Goal: Information Seeking & Learning: Learn about a topic

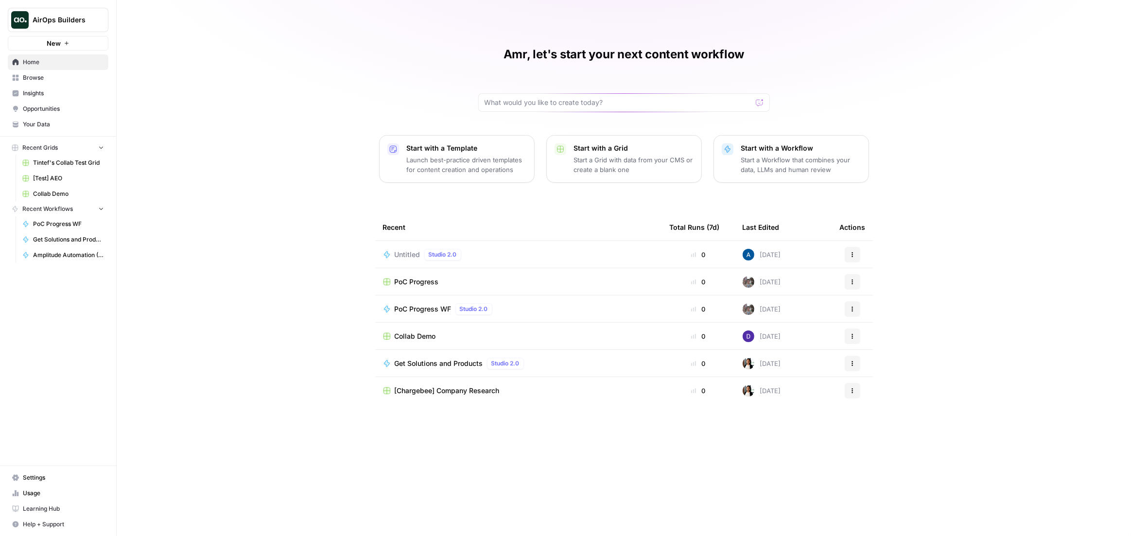
click at [405, 254] on span "Untitled" at bounding box center [408, 255] width 26 height 10
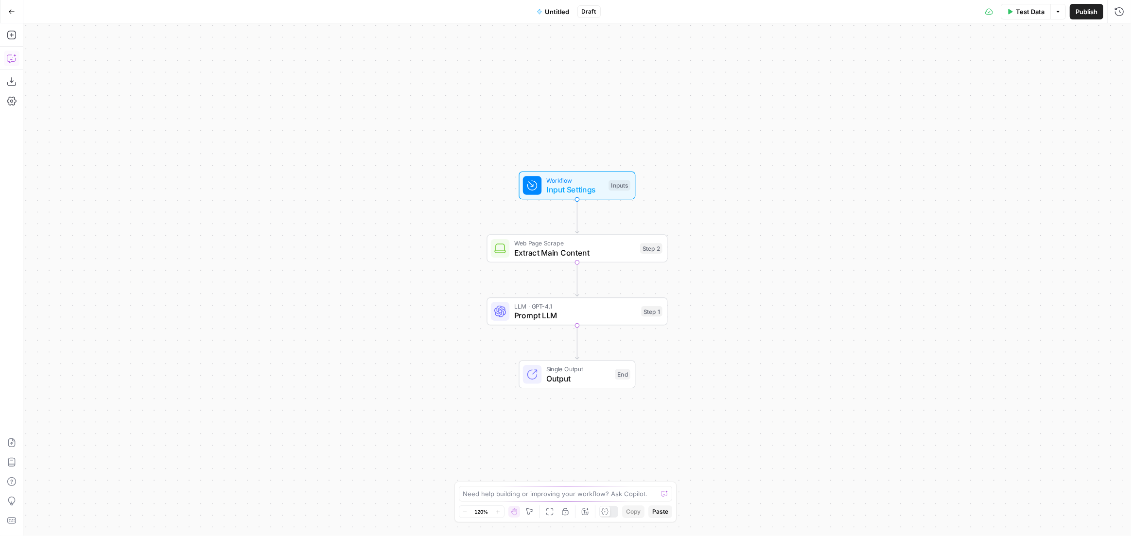
click at [9, 56] on icon "button" at bounding box center [12, 58] width 10 height 10
click at [17, 36] on button "Add Steps" at bounding box center [12, 35] width 16 height 16
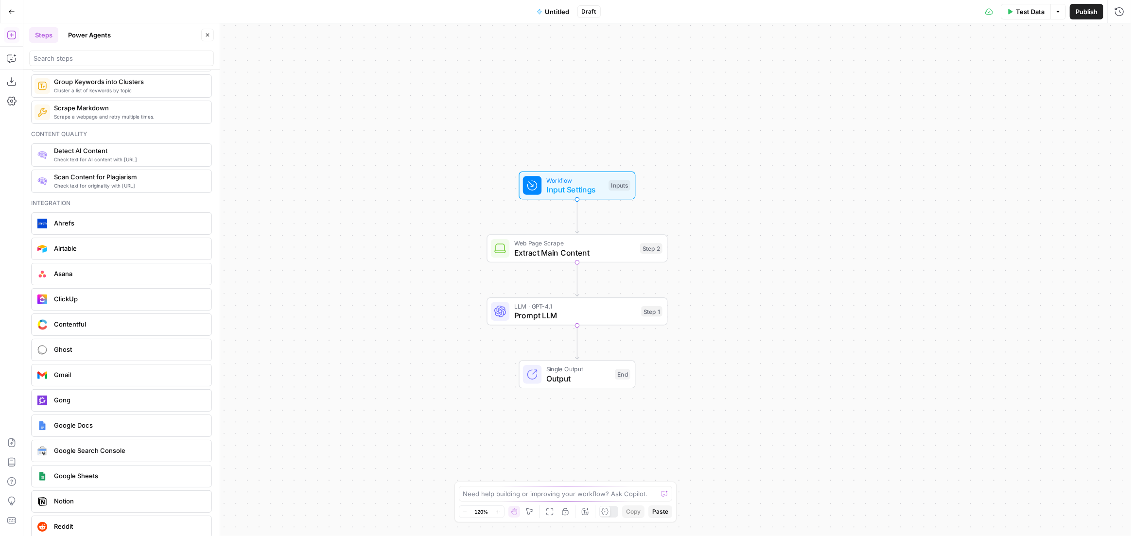
scroll to position [1683, 0]
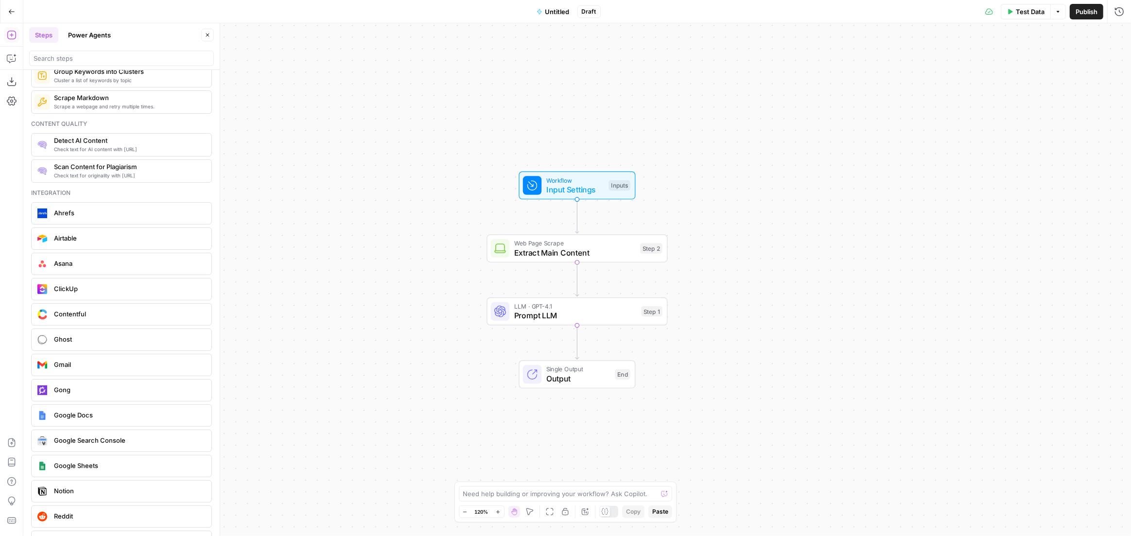
click at [108, 238] on div "Airtable" at bounding box center [121, 239] width 173 height 16
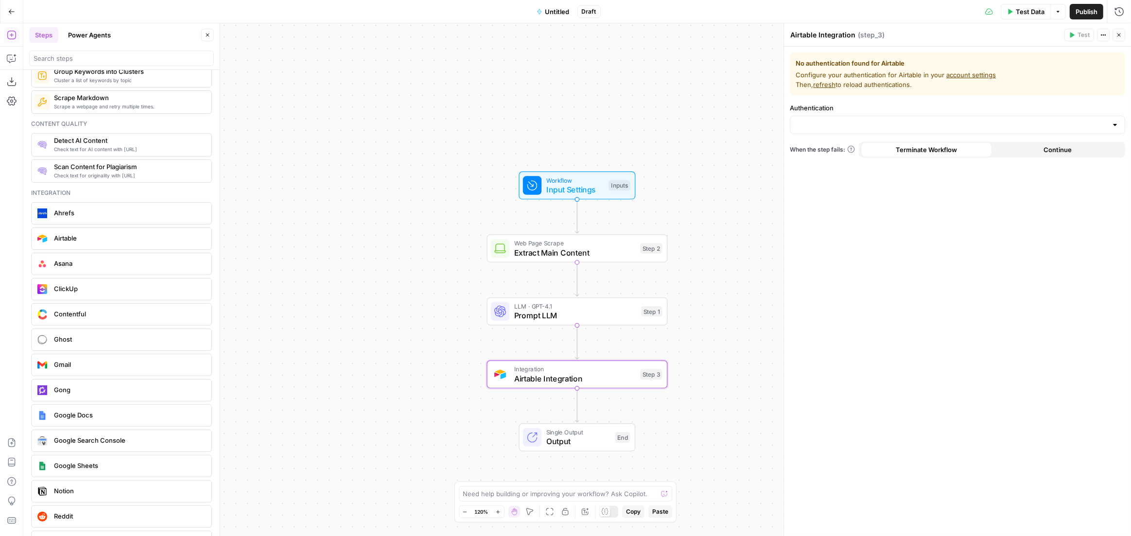
click at [896, 112] on label "Authentication" at bounding box center [957, 108] width 335 height 10
click at [896, 120] on input "Authentication" at bounding box center [951, 125] width 311 height 10
click at [900, 126] on input "Authentication" at bounding box center [951, 125] width 311 height 10
click at [844, 149] on span "﹢ Create New" at bounding box center [955, 149] width 315 height 10
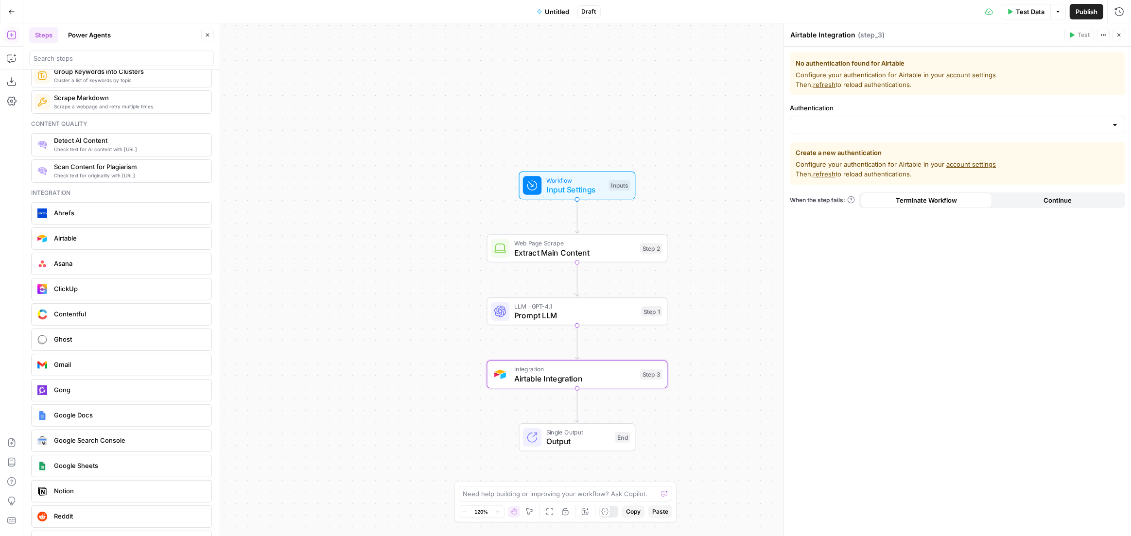
click at [837, 174] on span "Configure your authentication for Airtable in your account settings Then, refre…" at bounding box center [958, 168] width 324 height 19
click at [825, 177] on span "refresh" at bounding box center [824, 174] width 22 height 8
click at [957, 159] on span "Configure your authentication for Airtable in your account settings Then, refre…" at bounding box center [958, 168] width 324 height 19
click at [959, 161] on link "account settings" at bounding box center [972, 164] width 50 height 8
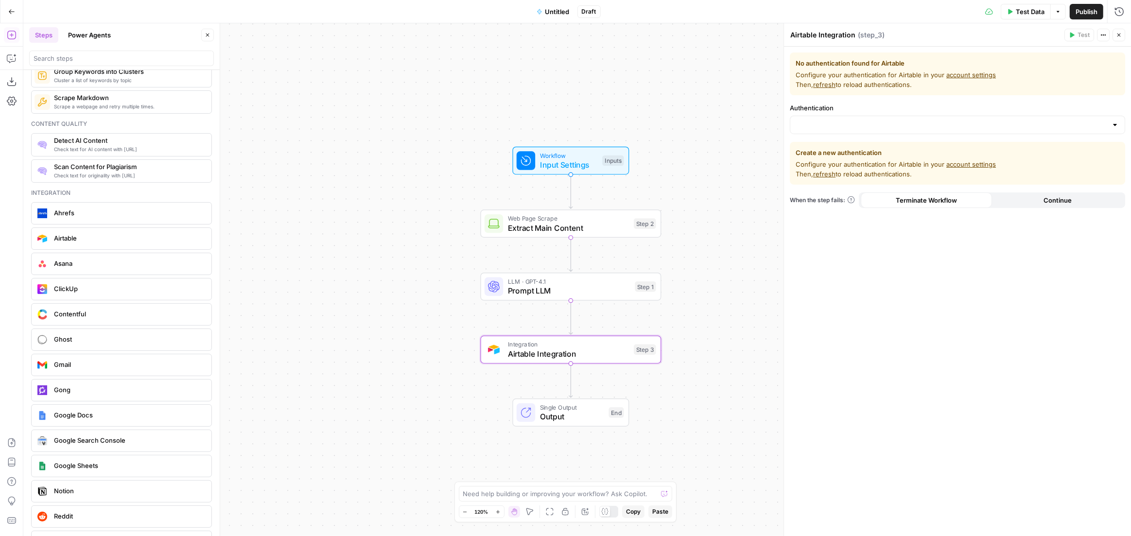
drag, startPoint x: 428, startPoint y: 232, endPoint x: 422, endPoint y: 207, distance: 25.6
click at [422, 207] on div "Workflow Input Settings Inputs Web Page Scrape Extract Main Content Step 2 LLM …" at bounding box center [577, 279] width 1108 height 513
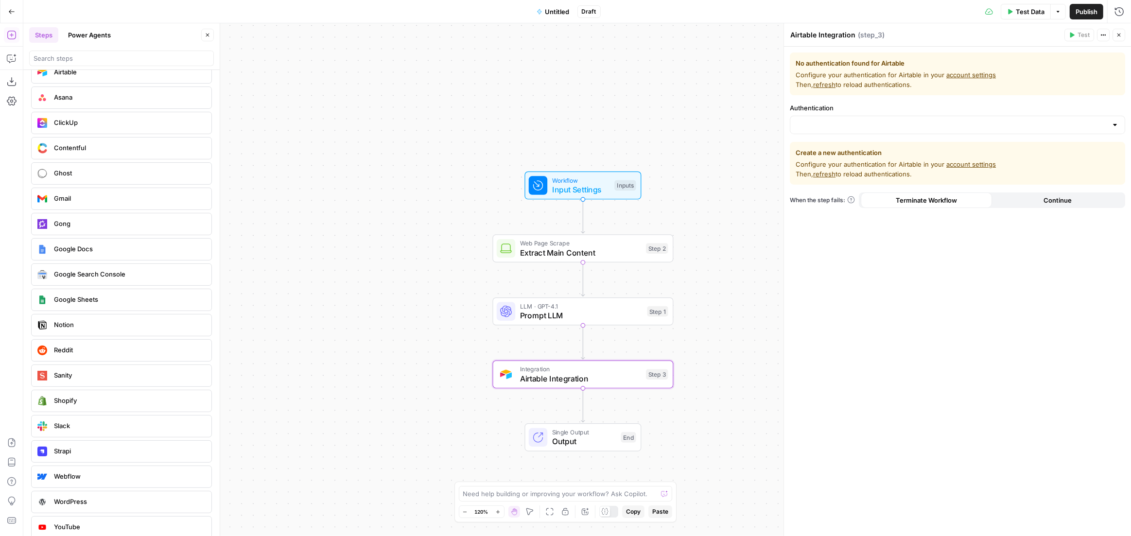
drag, startPoint x: 732, startPoint y: 229, endPoint x: 752, endPoint y: 256, distance: 34.0
click at [752, 256] on div "Workflow Input Settings Inputs Web Page Scrape Extract Main Content Step 2 LLM …" at bounding box center [577, 279] width 1108 height 513
click at [544, 513] on button "Fit to View" at bounding box center [550, 512] width 12 height 12
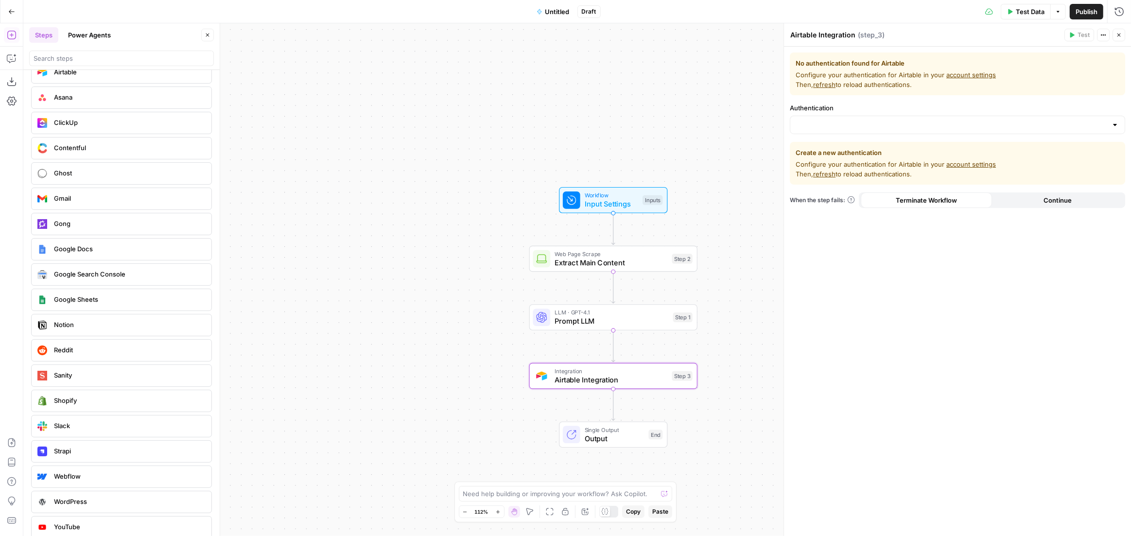
drag, startPoint x: 742, startPoint y: 428, endPoint x: 669, endPoint y: 388, distance: 83.1
click at [669, 388] on div "Workflow Input Settings Inputs Web Page Scrape Extract Main Content Step 2 LLM …" at bounding box center [577, 279] width 1108 height 513
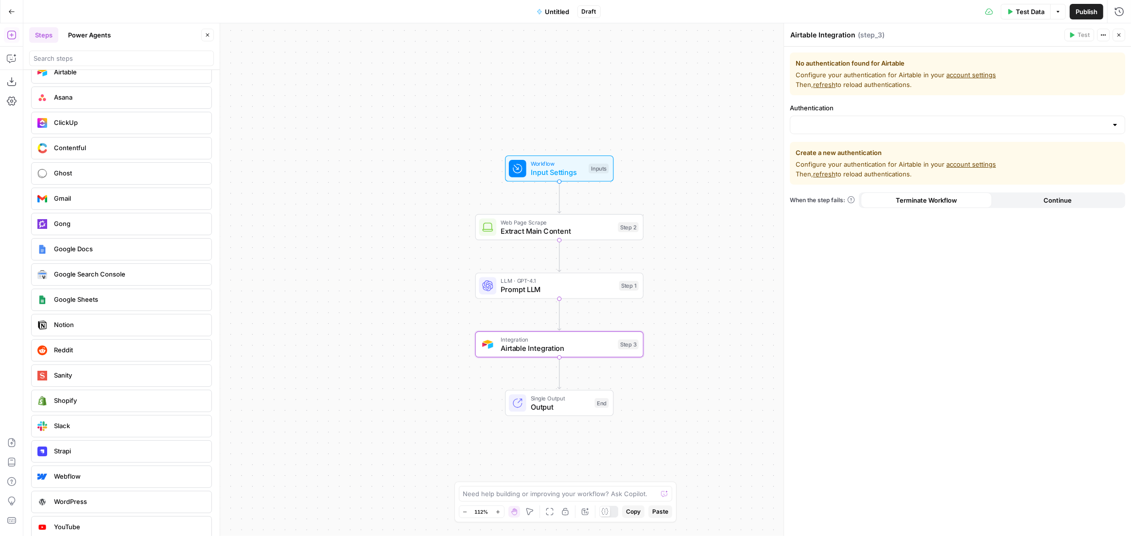
drag, startPoint x: 684, startPoint y: 398, endPoint x: 670, endPoint y: 387, distance: 17.3
click at [670, 387] on div "Workflow Input Settings Inputs Web Page Scrape Extract Main Content Step 2 LLM …" at bounding box center [577, 279] width 1108 height 513
click at [555, 511] on button "Fit to View" at bounding box center [550, 512] width 12 height 12
drag, startPoint x: 388, startPoint y: 335, endPoint x: 459, endPoint y: 325, distance: 72.1
click at [459, 325] on div "Workflow Input Settings Inputs Web Page Scrape Extract Main Content Step 2 LLM …" at bounding box center [577, 279] width 1108 height 513
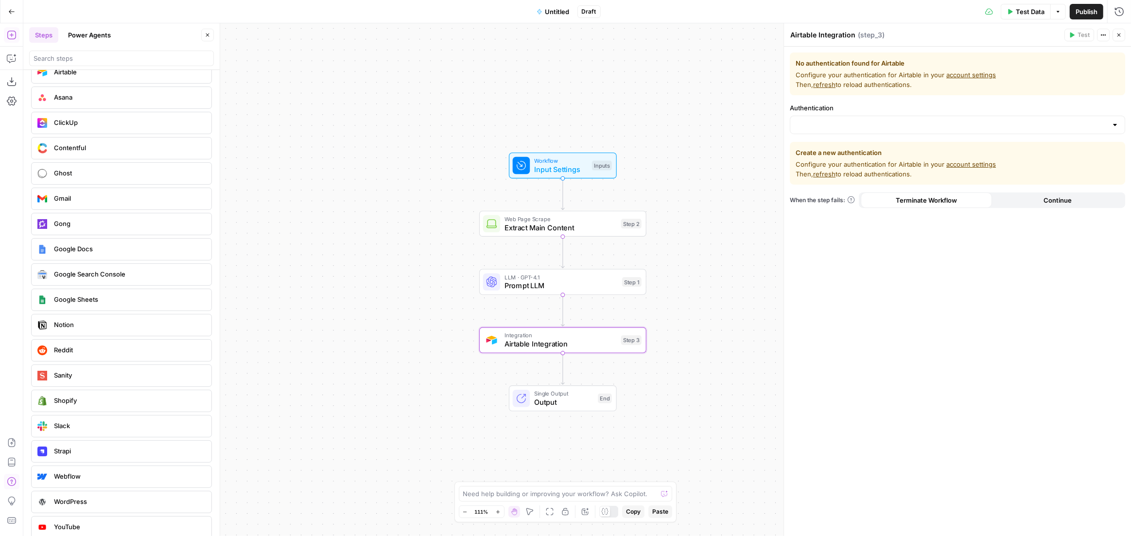
click at [459, 325] on div "Workflow Input Settings Inputs Web Page Scrape Extract Main Content Step 2 LLM …" at bounding box center [577, 279] width 1108 height 513
click at [459, 332] on div "Workflow Input Settings Inputs Web Page Scrape Extract Main Content Step 2 LLM …" at bounding box center [577, 279] width 1108 height 513
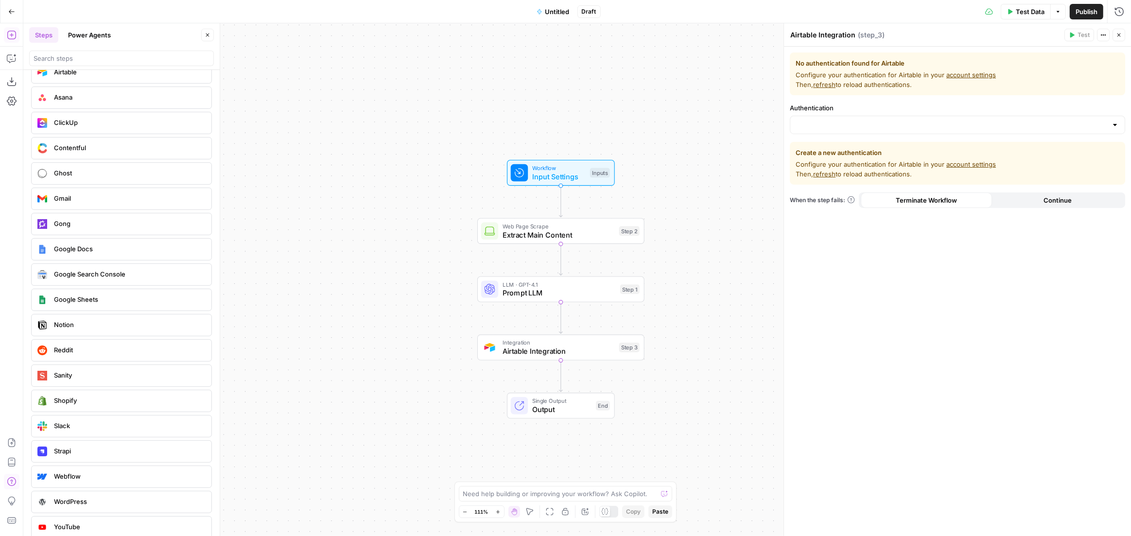
drag, startPoint x: 459, startPoint y: 336, endPoint x: 457, endPoint y: 344, distance: 8.6
click at [457, 344] on div "Workflow Input Settings Inputs Web Page Scrape Extract Main Content Step 2 LLM …" at bounding box center [577, 279] width 1108 height 513
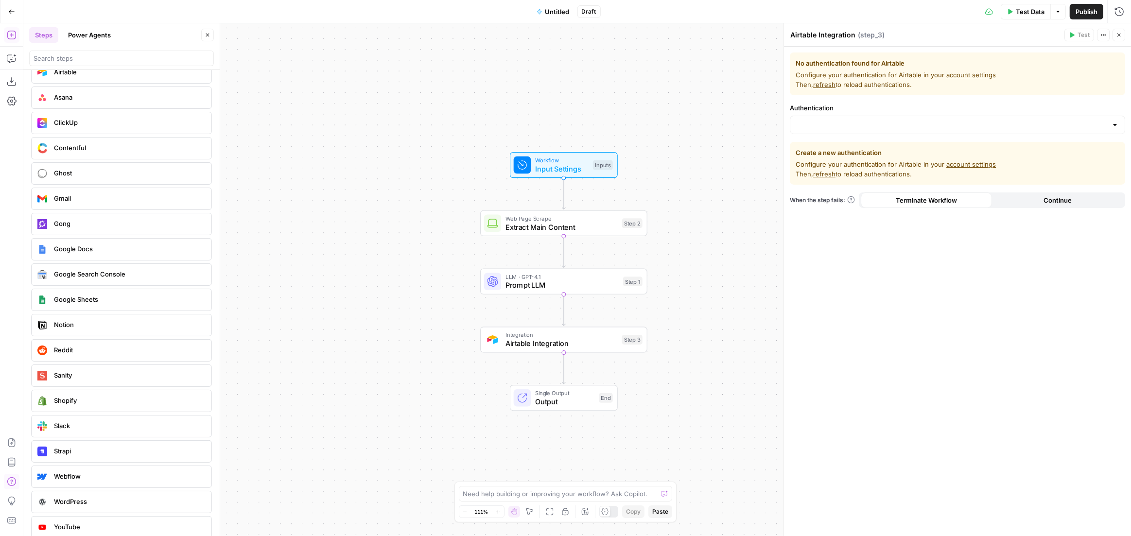
drag, startPoint x: 370, startPoint y: 308, endPoint x: 373, endPoint y: 300, distance: 8.3
click at [373, 300] on div "Workflow Input Settings Inputs Web Page Scrape Extract Main Content Step 2 LLM …" at bounding box center [577, 279] width 1108 height 513
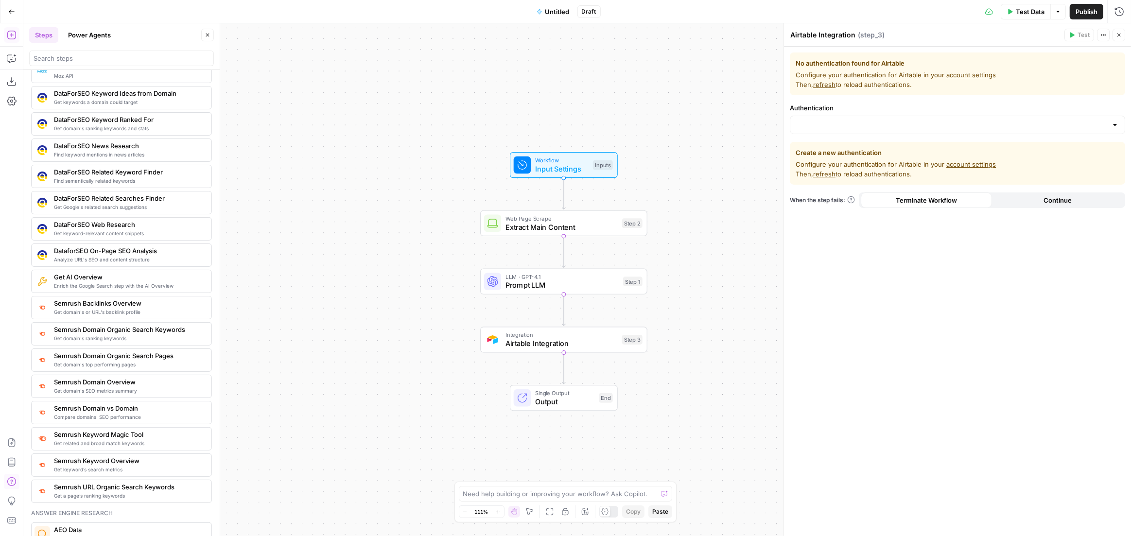
scroll to position [0, 0]
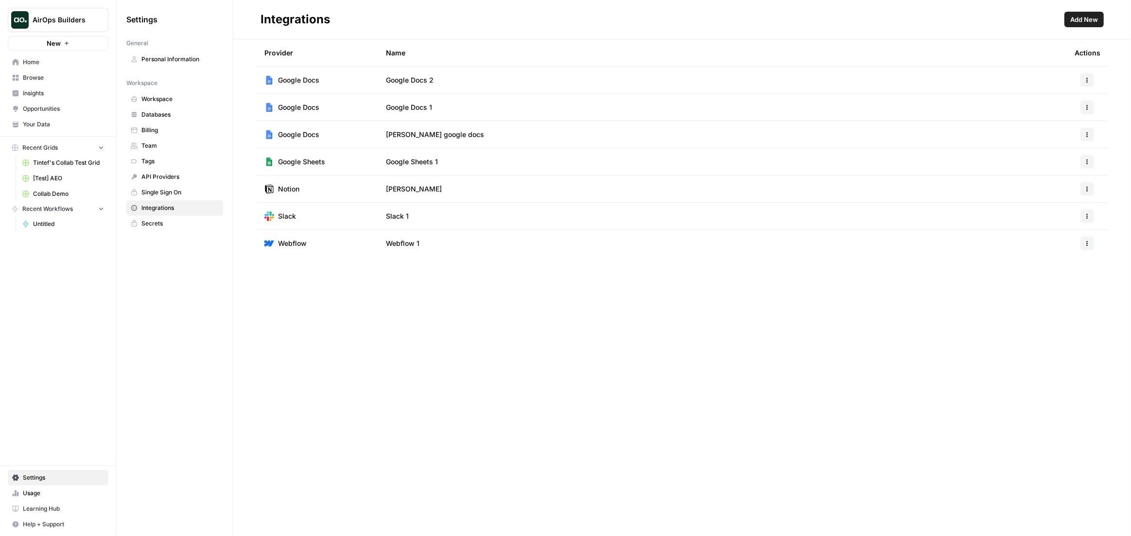
click at [1089, 15] on span "Add New" at bounding box center [1085, 20] width 28 height 10
click at [481, 446] on div "Integrations Add New Provider Name Actions Google Docs Google Docs 2 Google Doc…" at bounding box center [682, 268] width 898 height 536
click at [500, 399] on div "Integrations Add New Provider Name Actions Google Docs Google Docs 2 Google Doc…" at bounding box center [682, 268] width 898 height 536
click at [320, 366] on div "Integrations Add New Provider Name Actions Google Docs Google Docs 2 Google Doc…" at bounding box center [682, 268] width 898 height 536
click at [527, 322] on div "Integrations Add New Provider Name Actions Google Docs Google Docs 2 Google Doc…" at bounding box center [682, 268] width 898 height 536
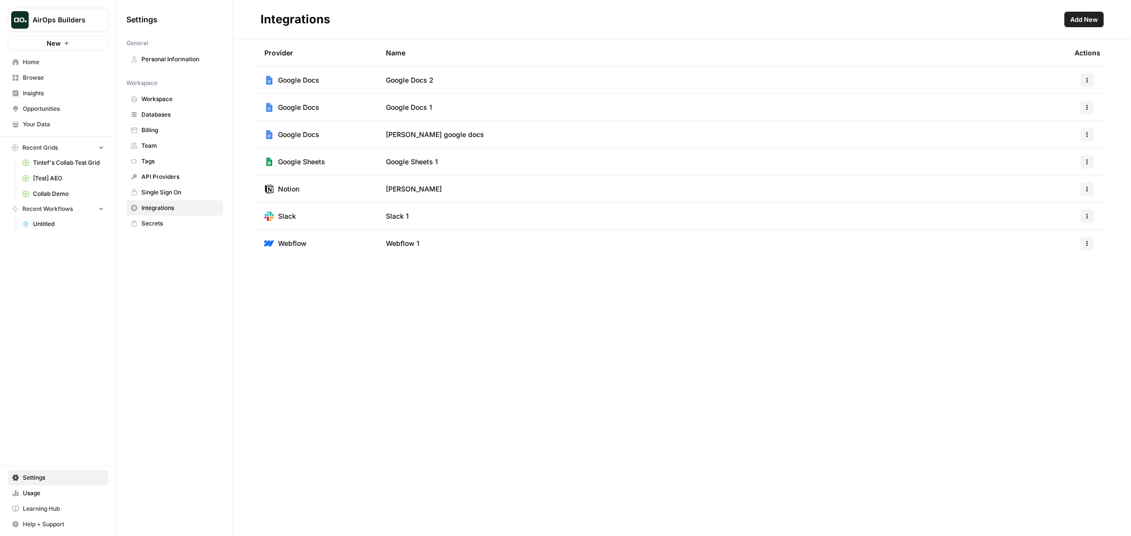
click at [565, 347] on div "Integrations Add New Provider Name Actions Google Docs Google Docs 2 Google Doc…" at bounding box center [682, 268] width 898 height 536
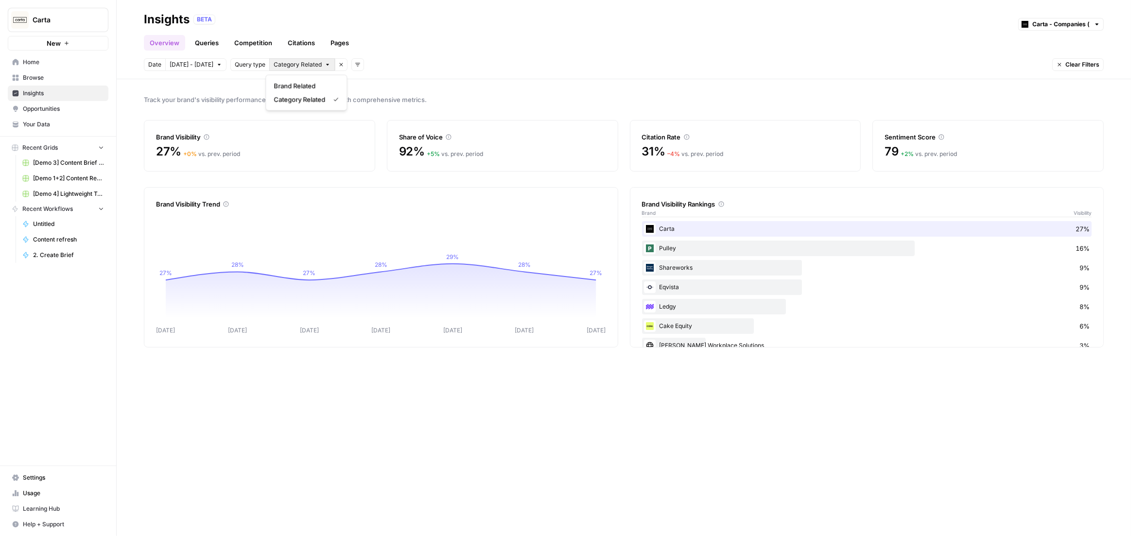
click at [289, 69] on span "Category Related" at bounding box center [298, 64] width 48 height 9
drag, startPoint x: 395, startPoint y: 73, endPoint x: 374, endPoint y: 66, distance: 22.1
click at [395, 73] on header "Insights BETA Carta - Companies (cap table) Overview Queries Competition Citati…" at bounding box center [624, 39] width 1015 height 79
click at [359, 63] on div "Date [DATE] - [DATE] Query type Category Related Remove filter Add filters Clea…" at bounding box center [624, 64] width 960 height 13
click at [357, 63] on button "Add filters" at bounding box center [357, 64] width 13 height 13
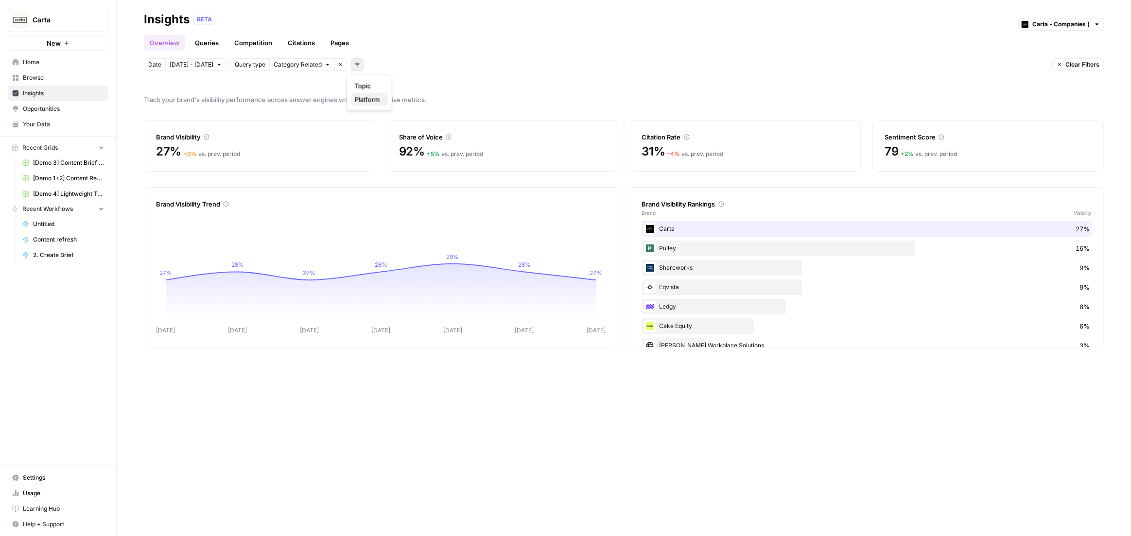
click at [360, 93] on button "Platform" at bounding box center [369, 100] width 37 height 14
click at [360, 92] on div "Track your brand's visibility performance across answer engines with comprehens…" at bounding box center [624, 307] width 1015 height 457
click at [446, 62] on button "Remove filter" at bounding box center [448, 64] width 13 height 13
click at [355, 65] on icon "button" at bounding box center [357, 65] width 6 height 6
click at [368, 82] on span "Topic" at bounding box center [367, 86] width 25 height 10
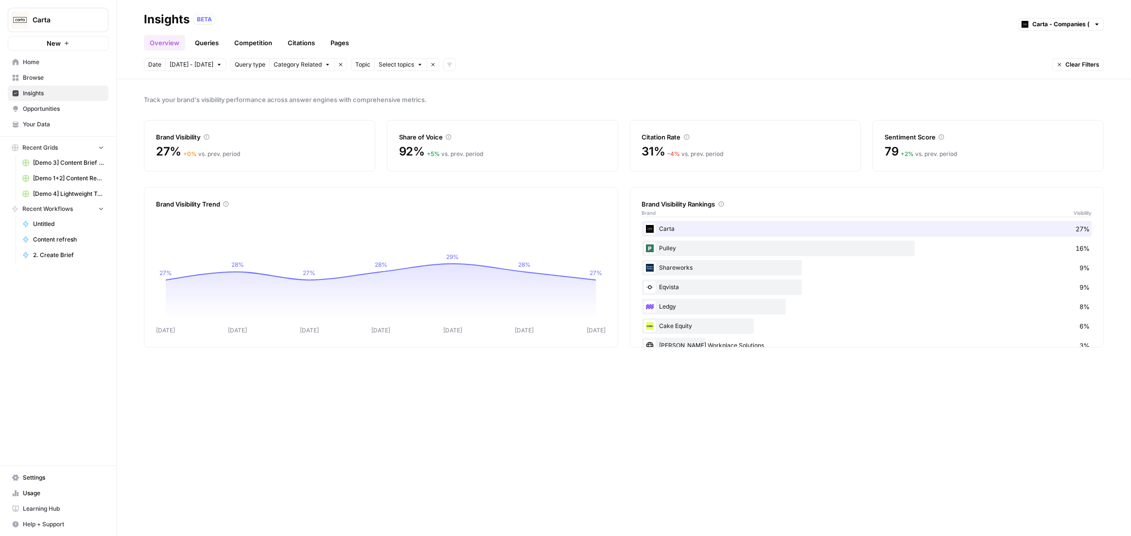
click at [393, 64] on span "Select topics" at bounding box center [396, 64] width 35 height 9
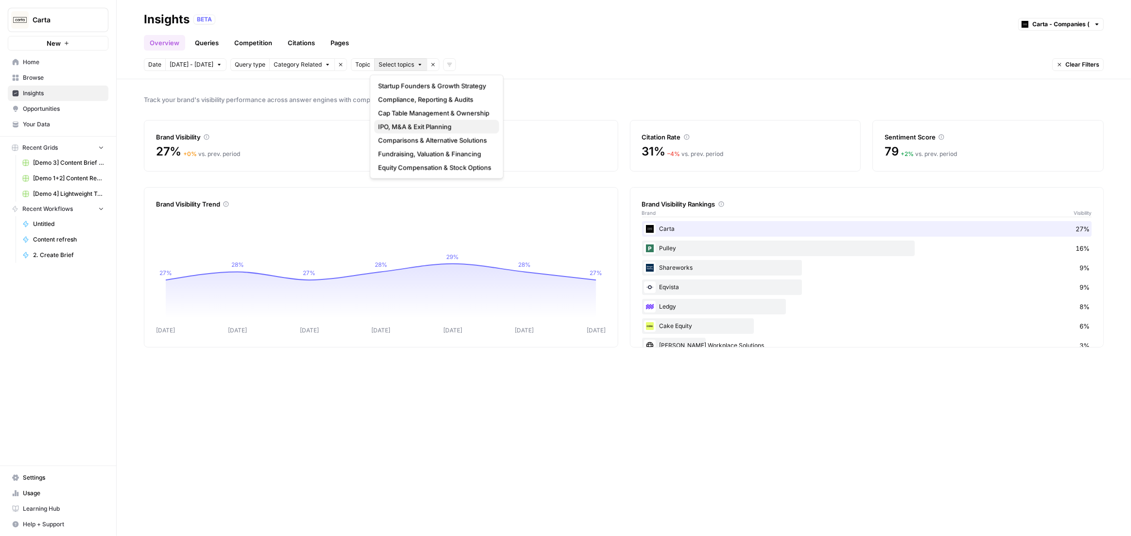
click at [414, 125] on span "IPO, M&A & Exit Planning" at bounding box center [434, 127] width 113 height 10
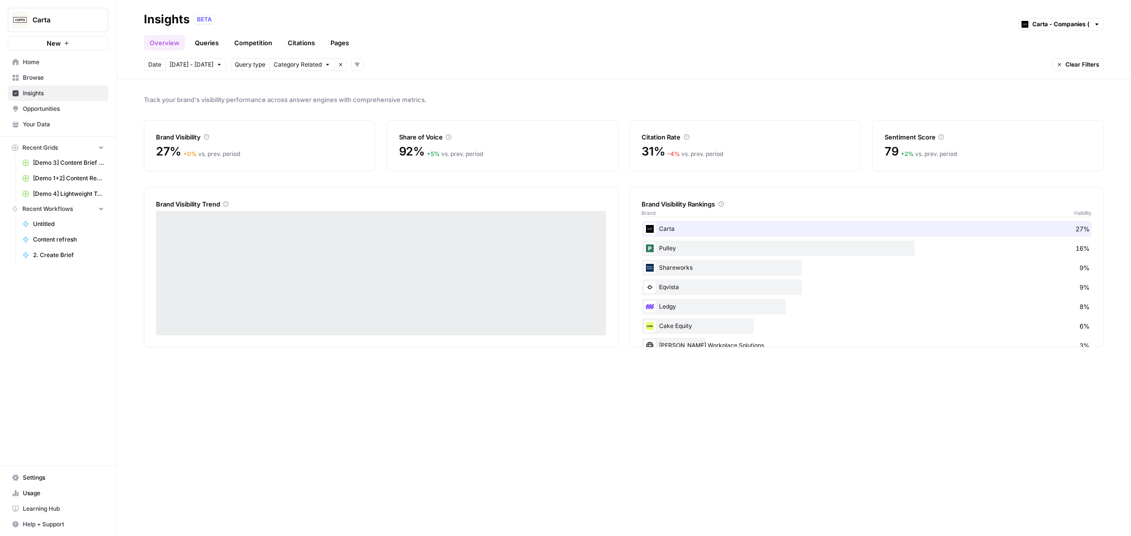
click at [360, 66] on div "Date [DATE] - [DATE] Query type Category Related Remove filter Add filters Clea…" at bounding box center [624, 64] width 960 height 13
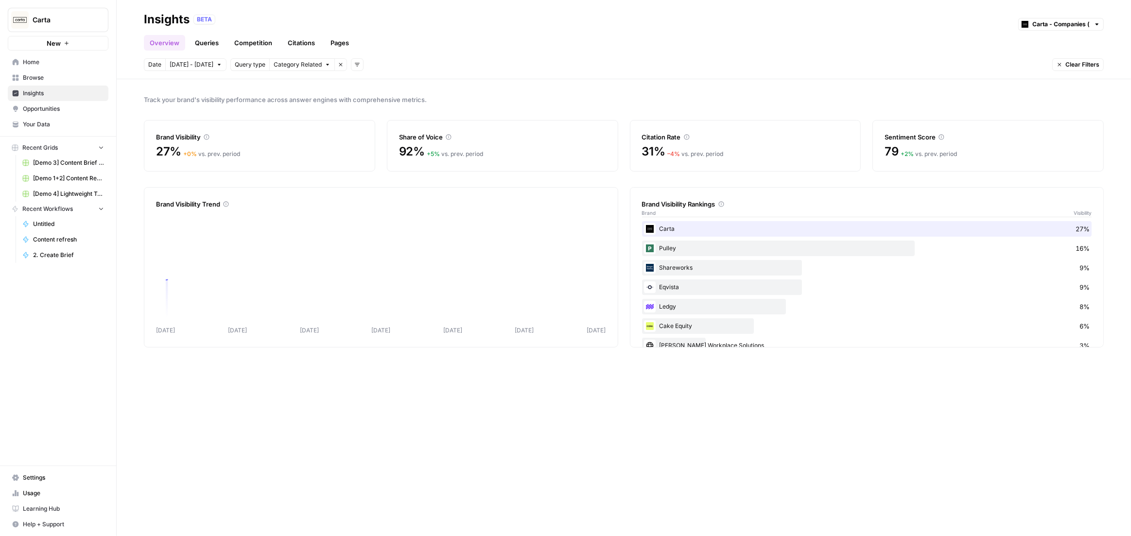
click at [357, 65] on button "Add filters" at bounding box center [357, 64] width 13 height 13
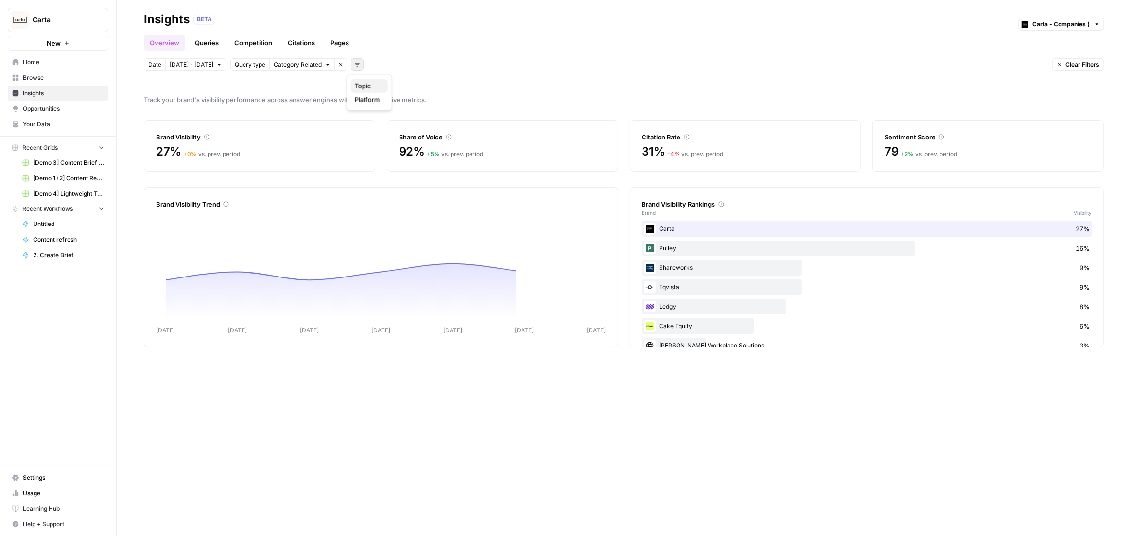
click at [362, 83] on span "Topic" at bounding box center [367, 86] width 25 height 10
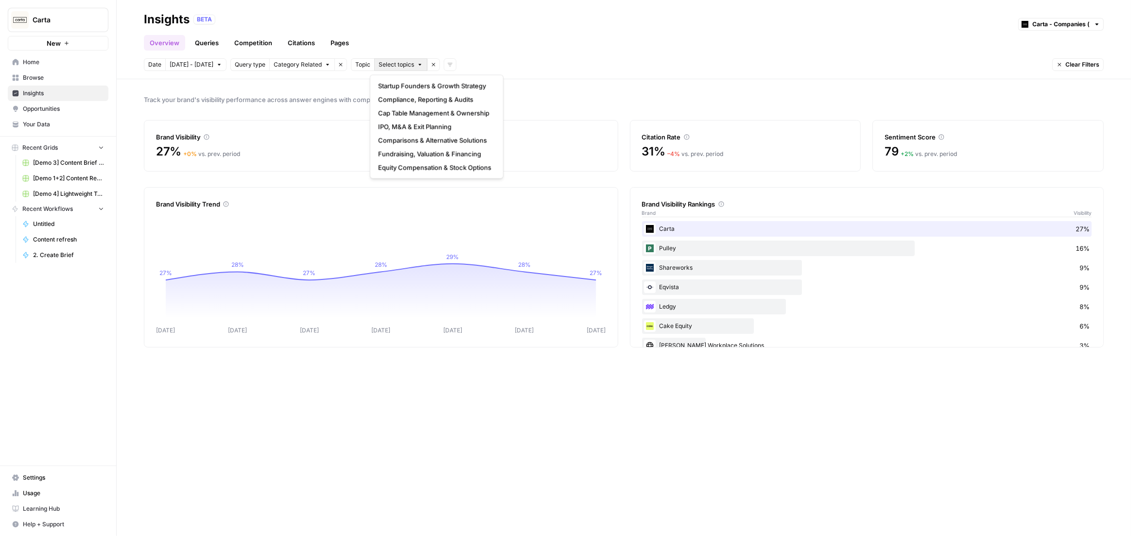
click at [391, 67] on span "Select topics" at bounding box center [396, 64] width 35 height 9
click at [409, 113] on span "Cap Table Management & Ownership" at bounding box center [434, 113] width 113 height 10
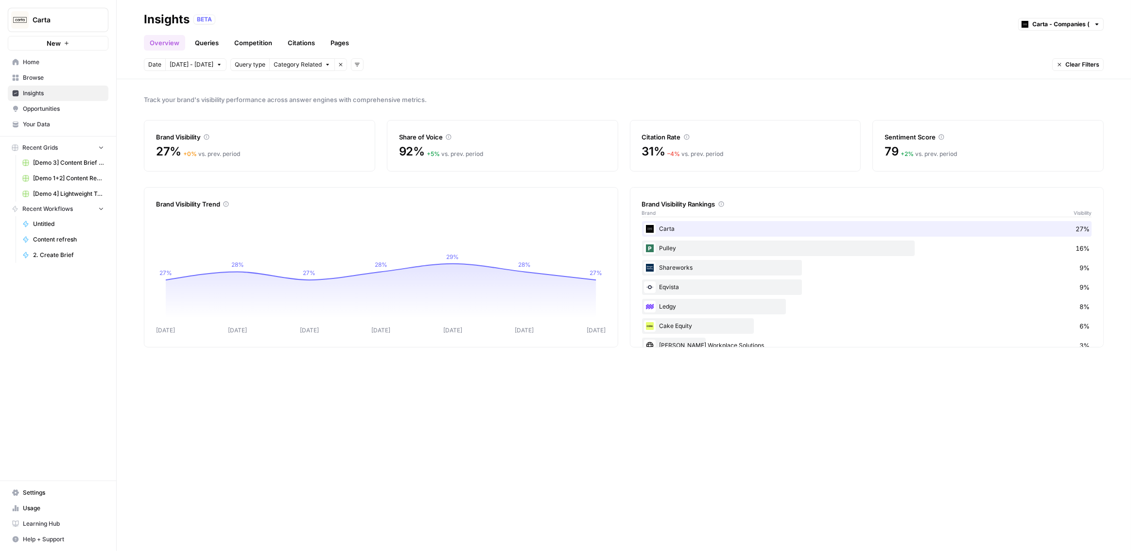
click at [546, 96] on span "Track your brand's visibility performance across answer engines with comprehens…" at bounding box center [624, 100] width 960 height 10
click at [354, 64] on icon "button" at bounding box center [357, 65] width 6 height 6
click at [360, 84] on span "Topic" at bounding box center [367, 86] width 25 height 10
click at [388, 63] on span "Select topics" at bounding box center [396, 64] width 35 height 9
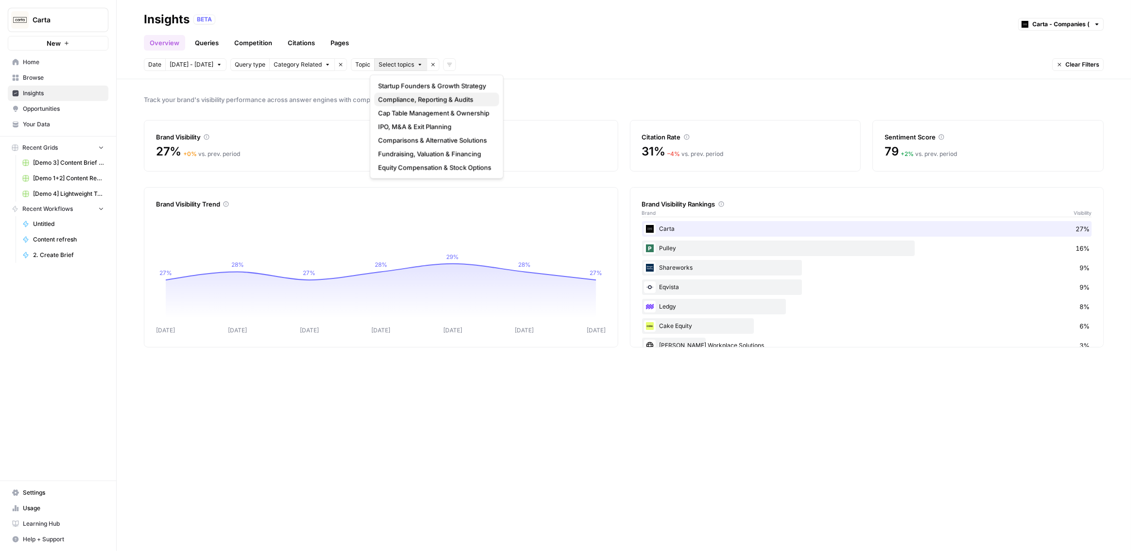
click at [402, 97] on span "Compliance, Reporting & Audits" at bounding box center [434, 100] width 113 height 10
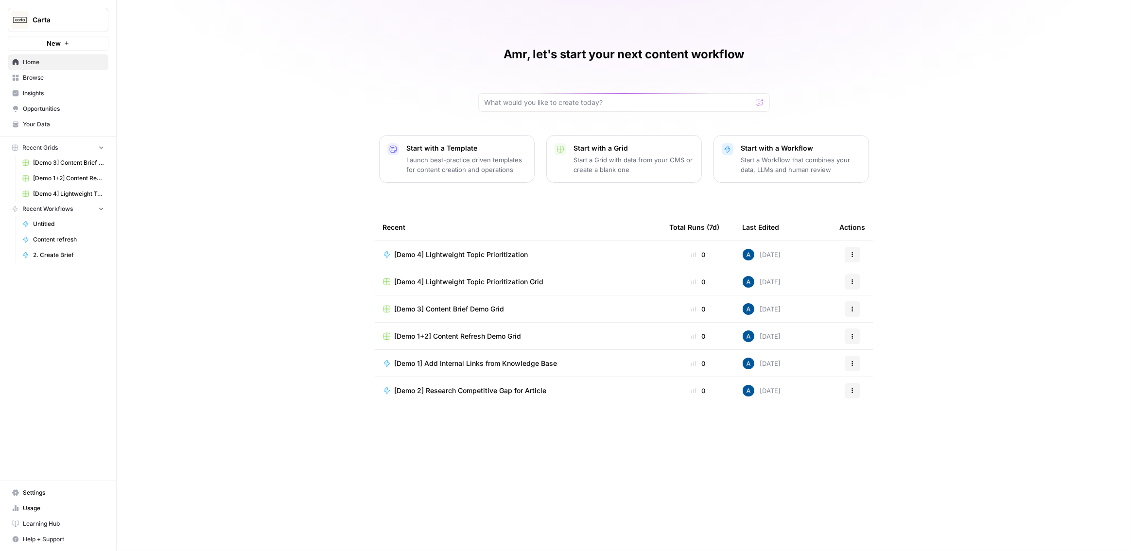
click at [65, 91] on span "Insights" at bounding box center [63, 93] width 81 height 9
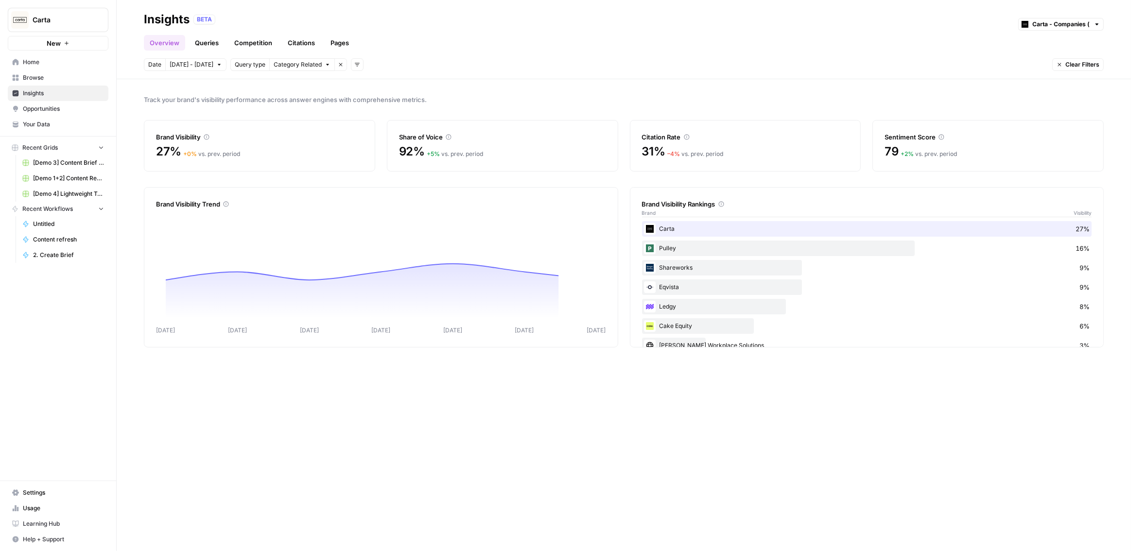
drag, startPoint x: 364, startPoint y: 66, endPoint x: 356, endPoint y: 65, distance: 7.8
click at [362, 66] on div "Date Sep 26 - Oct 2 Query type Category Related Remove filter Add filters Clear…" at bounding box center [624, 64] width 960 height 13
click at [354, 64] on icon "button" at bounding box center [357, 65] width 6 height 6
click at [369, 79] on div "Topic Platform" at bounding box center [370, 93] width 46 height 36
click at [368, 89] on span "Topic" at bounding box center [367, 86] width 25 height 10
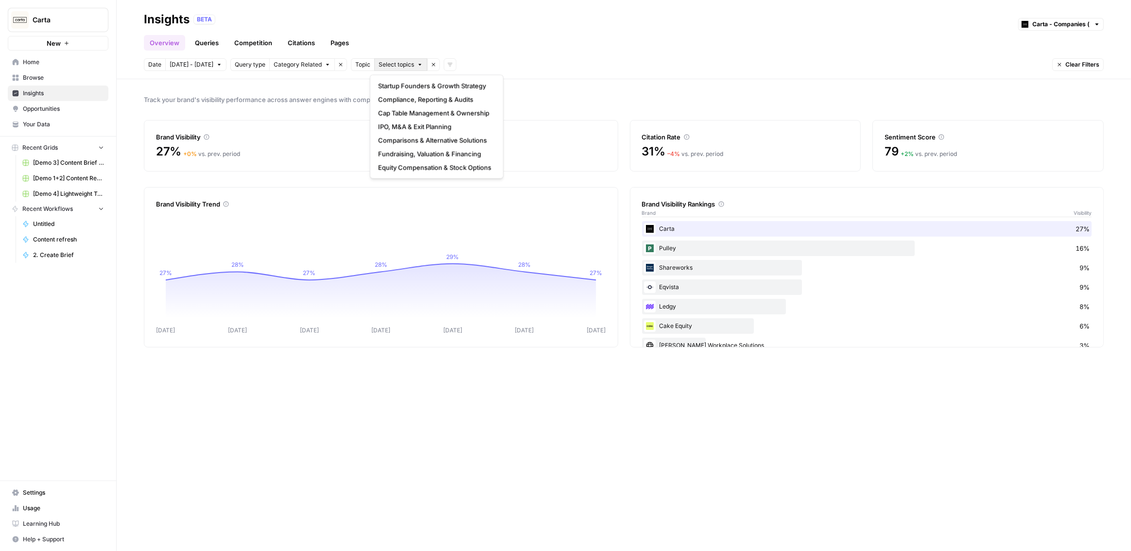
click at [388, 65] on span "Select topics" at bounding box center [396, 64] width 35 height 9
click at [396, 111] on span "Cap Table Management & Ownership" at bounding box center [434, 113] width 113 height 10
click at [471, 68] on span "Cap Table Management & Ownership" at bounding box center [430, 64] width 102 height 9
click at [482, 153] on span "Fundraising, Valuation & Financing" at bounding box center [438, 154] width 121 height 10
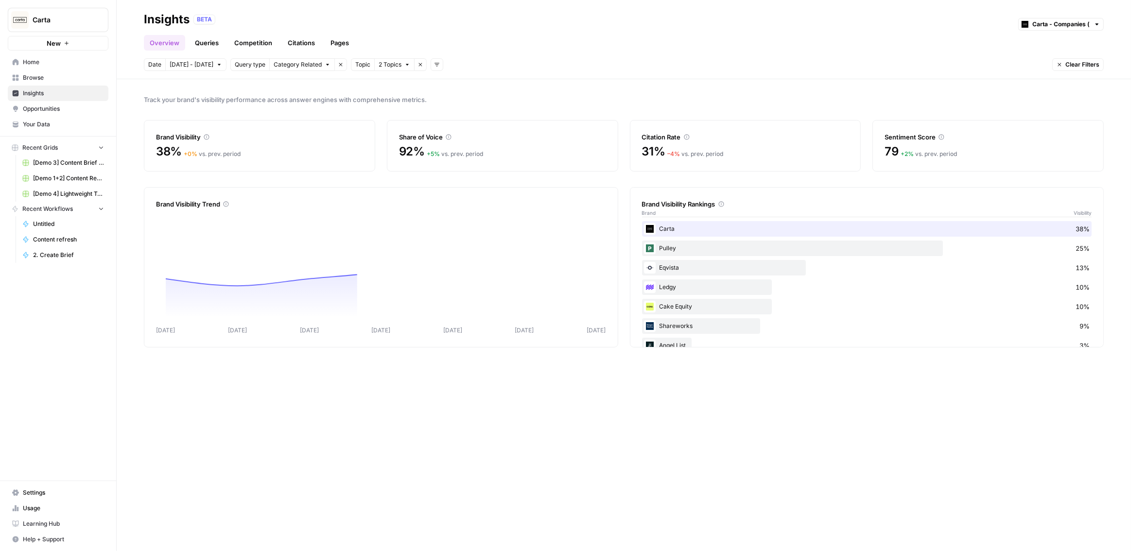
click at [386, 67] on span "2 Topics" at bounding box center [390, 64] width 23 height 9
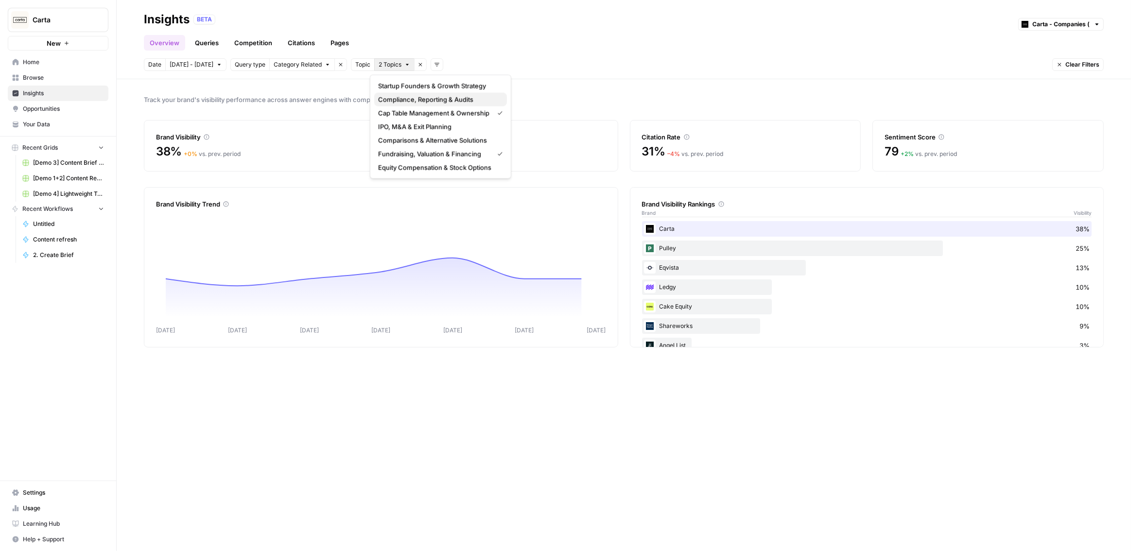
click at [410, 102] on span "Compliance, Reporting & Audits" at bounding box center [438, 100] width 121 height 10
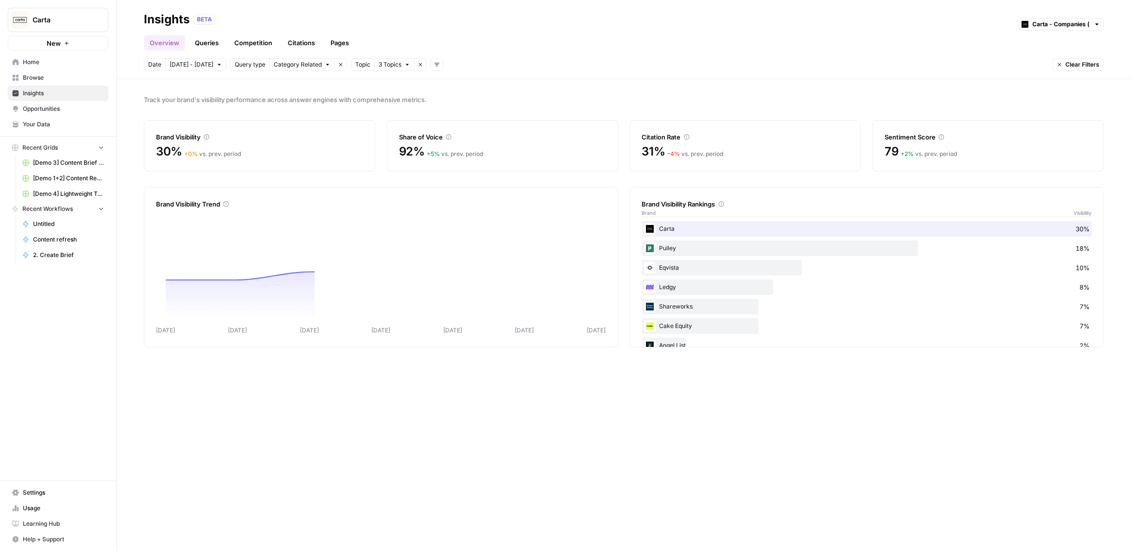
click at [436, 67] on icon "button" at bounding box center [437, 65] width 6 height 6
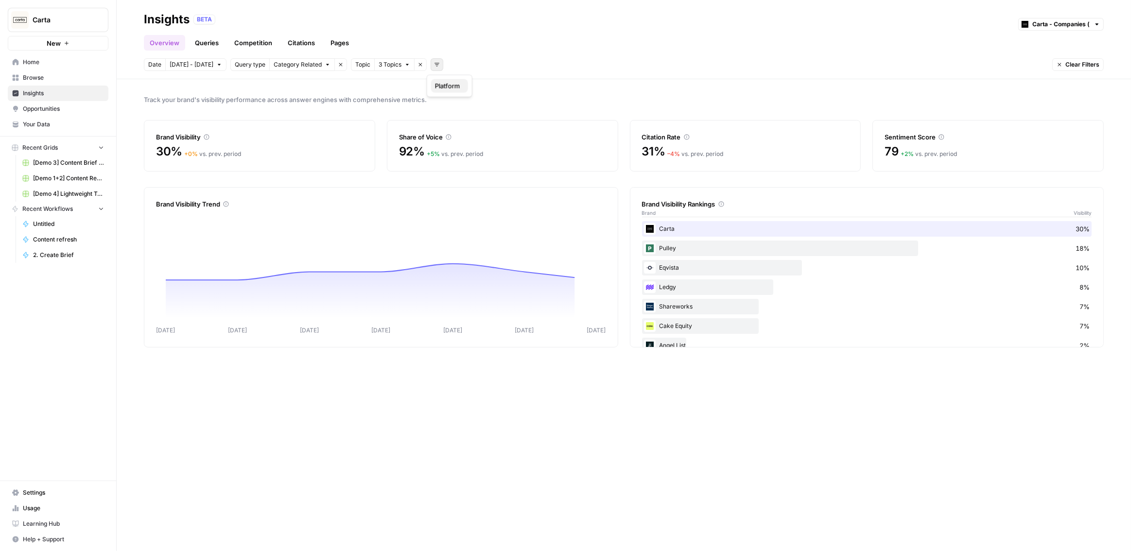
click at [449, 88] on span "Platform" at bounding box center [447, 86] width 25 height 10
click at [474, 63] on span "Select platform" at bounding box center [488, 64] width 42 height 9
click at [496, 110] on span "Perplexity" at bounding box center [501, 113] width 49 height 10
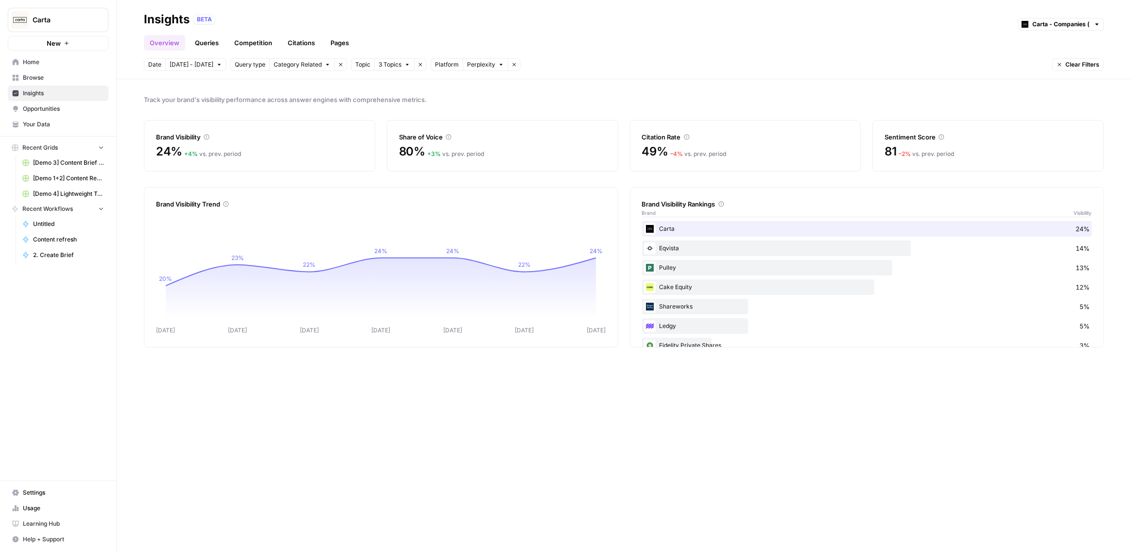
click at [294, 64] on span "Category Related" at bounding box center [298, 64] width 48 height 9
click at [308, 86] on span "Brand Related" at bounding box center [304, 86] width 61 height 10
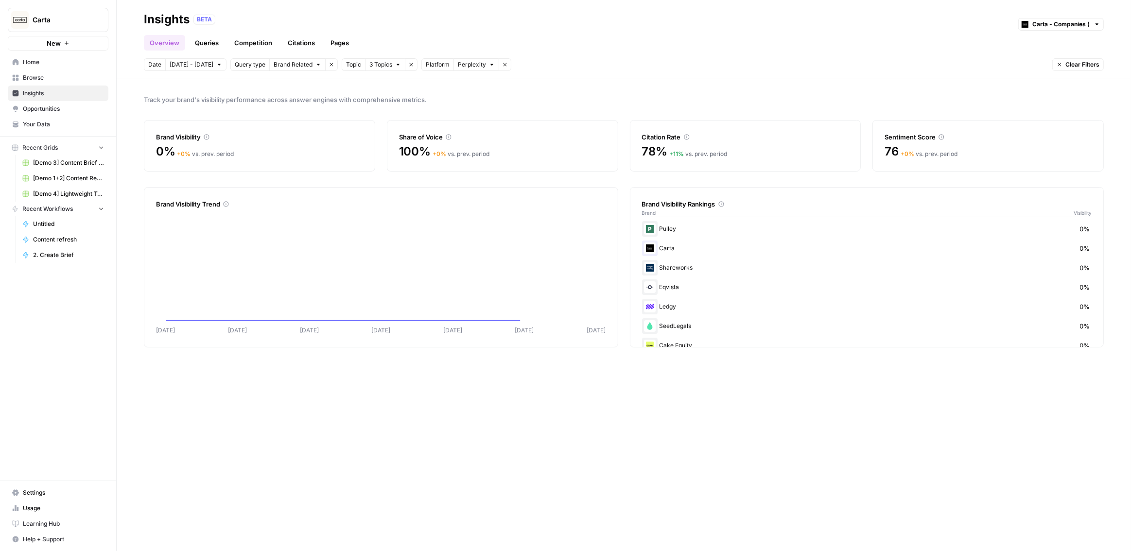
click at [371, 63] on span "3 Topics" at bounding box center [380, 64] width 23 height 9
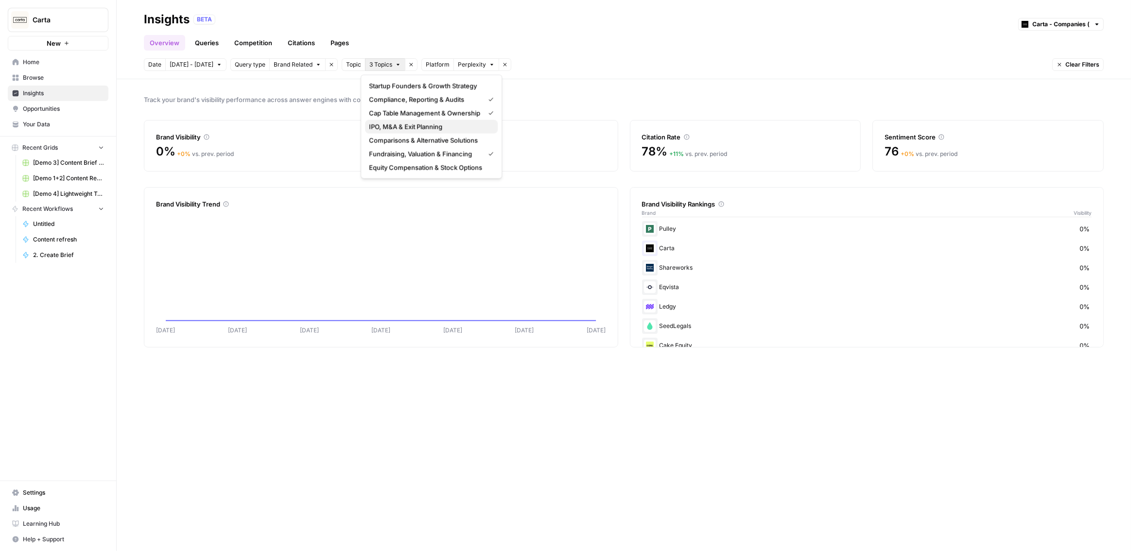
click at [416, 130] on span "IPO, M&A & Exit Planning" at bounding box center [429, 127] width 121 height 10
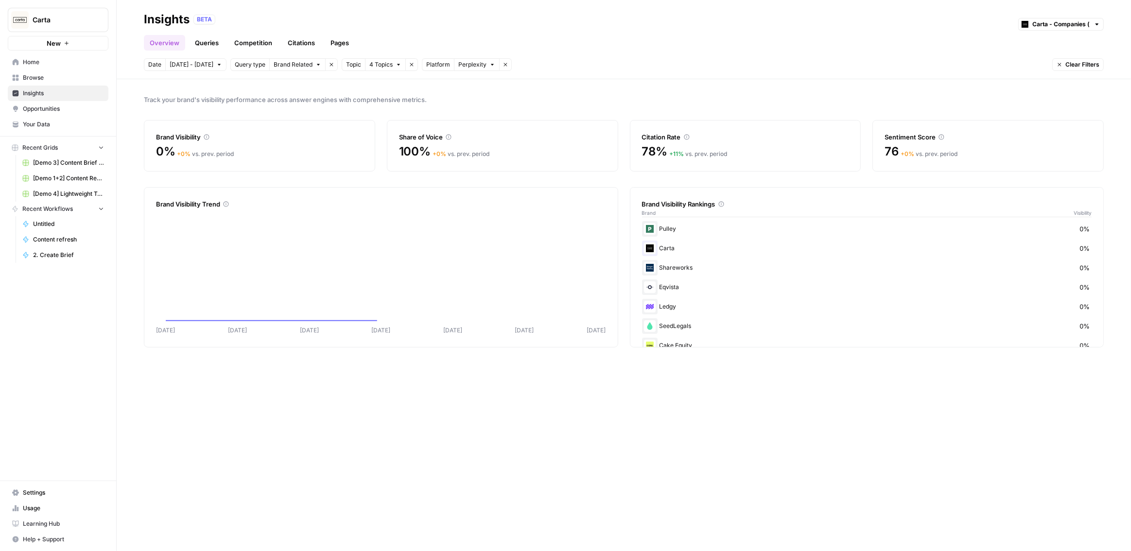
click at [382, 66] on span "4 Topics" at bounding box center [380, 64] width 23 height 9
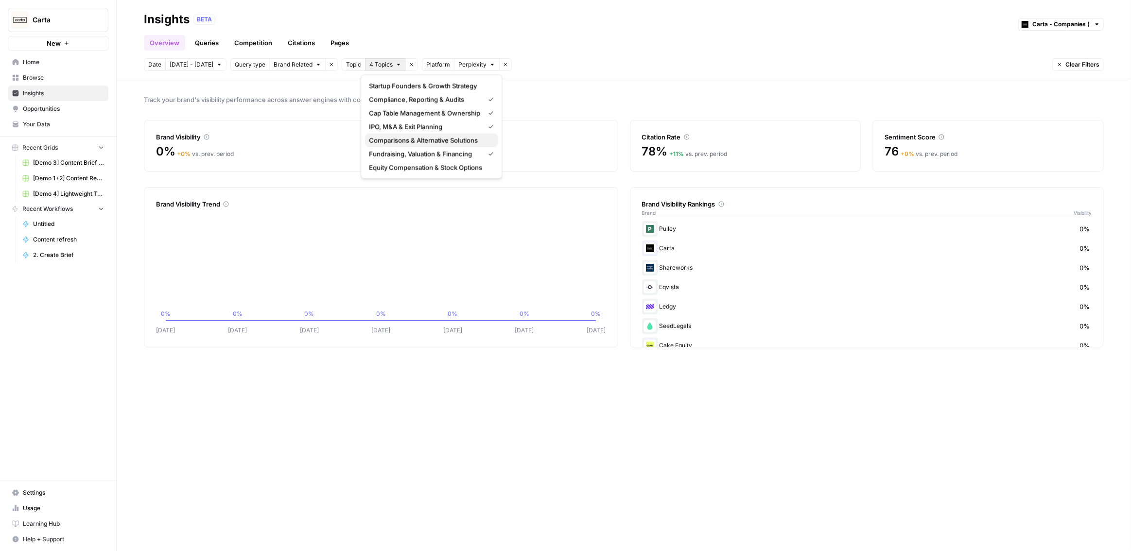
click at [414, 143] on span "Comparisons & Alternative Solutions" at bounding box center [429, 141] width 121 height 10
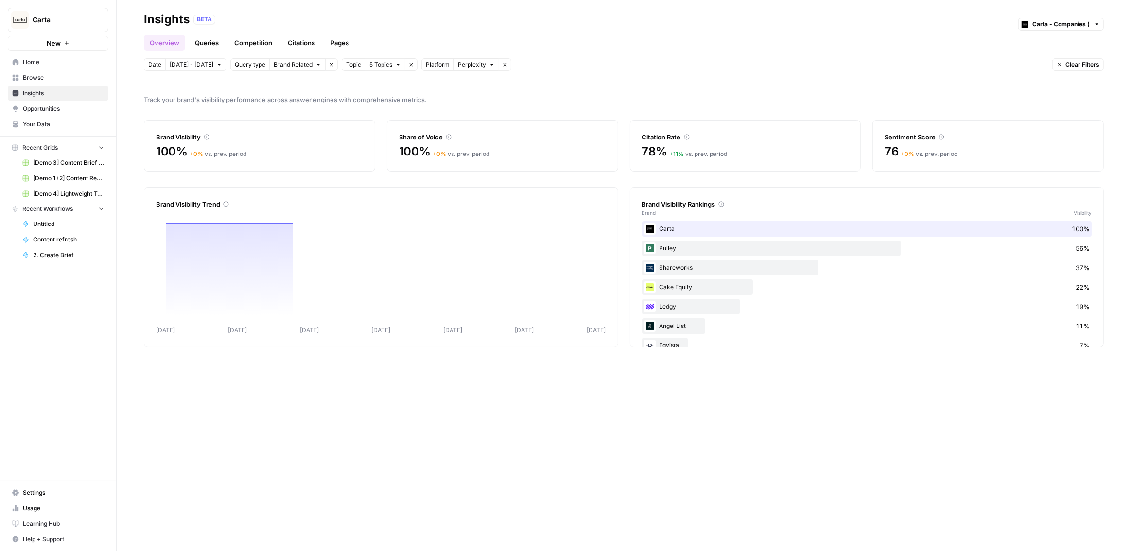
click at [386, 65] on span "5 Topics" at bounding box center [380, 64] width 23 height 9
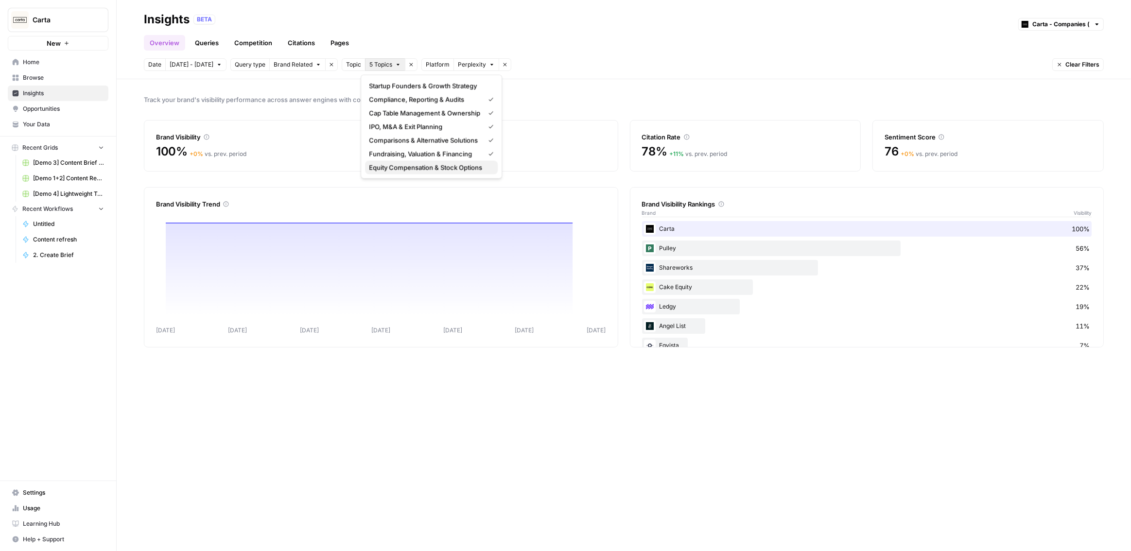
click at [398, 165] on span "Equity Compensation & Stock Options" at bounding box center [429, 168] width 121 height 10
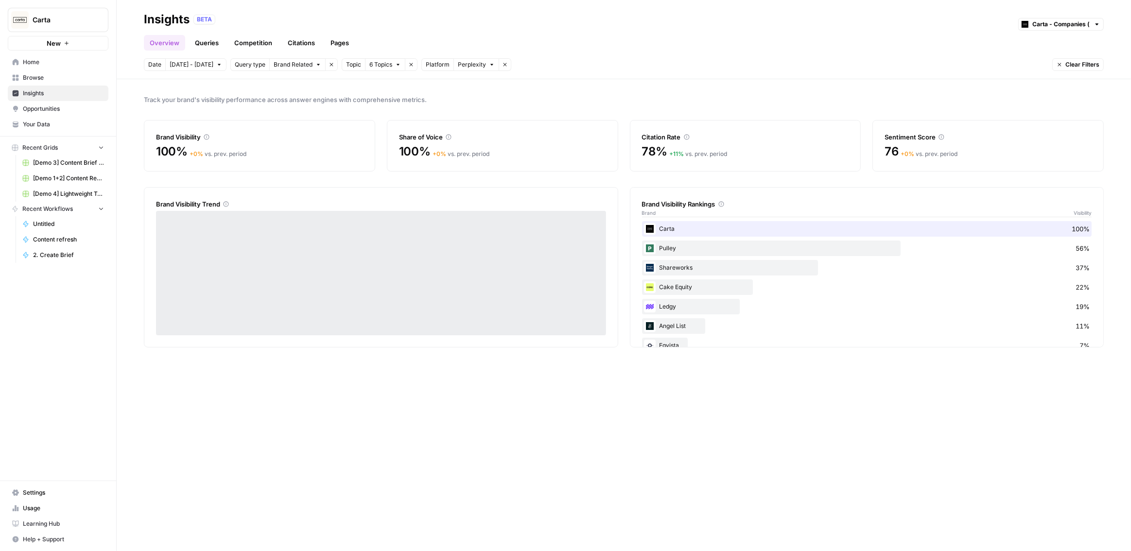
click at [467, 66] on span "Perplexity" at bounding box center [472, 64] width 28 height 9
click at [476, 96] on span "ChatGPT" at bounding box center [492, 100] width 49 height 10
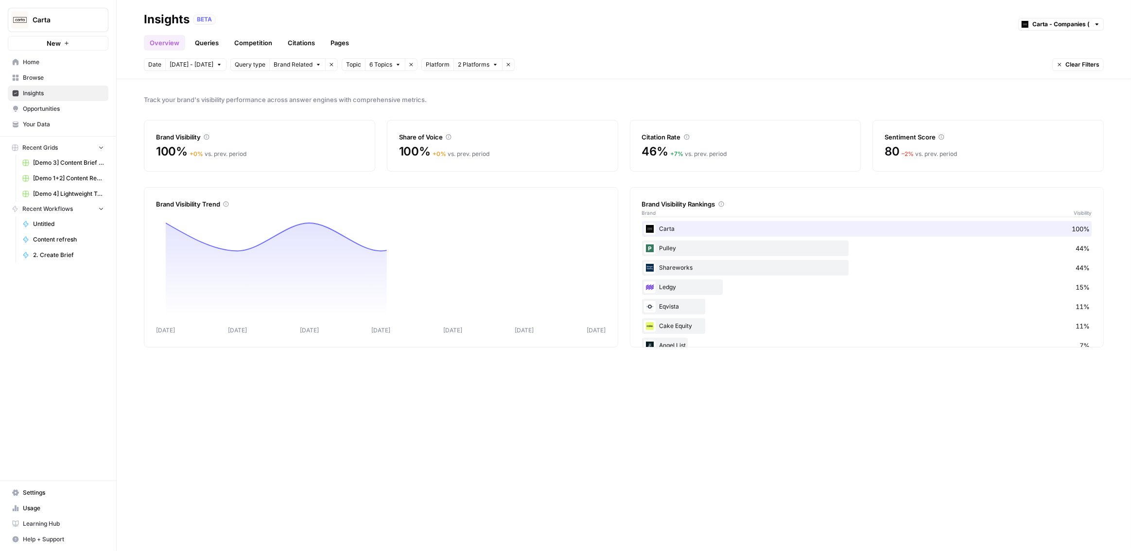
click at [458, 63] on span "2 Platforms" at bounding box center [474, 64] width 32 height 9
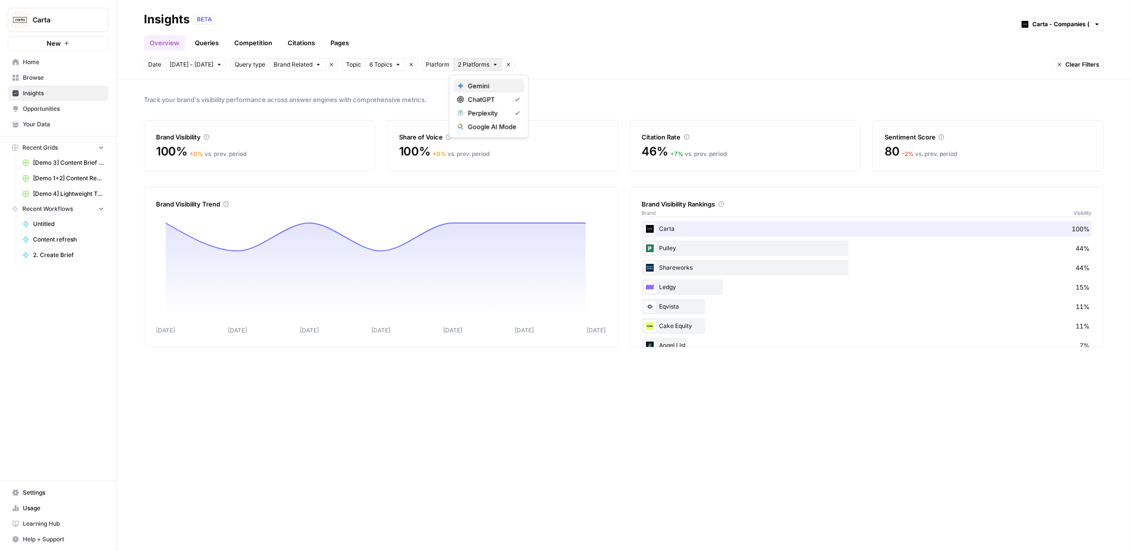
click at [475, 82] on span "Gemini" at bounding box center [492, 86] width 49 height 10
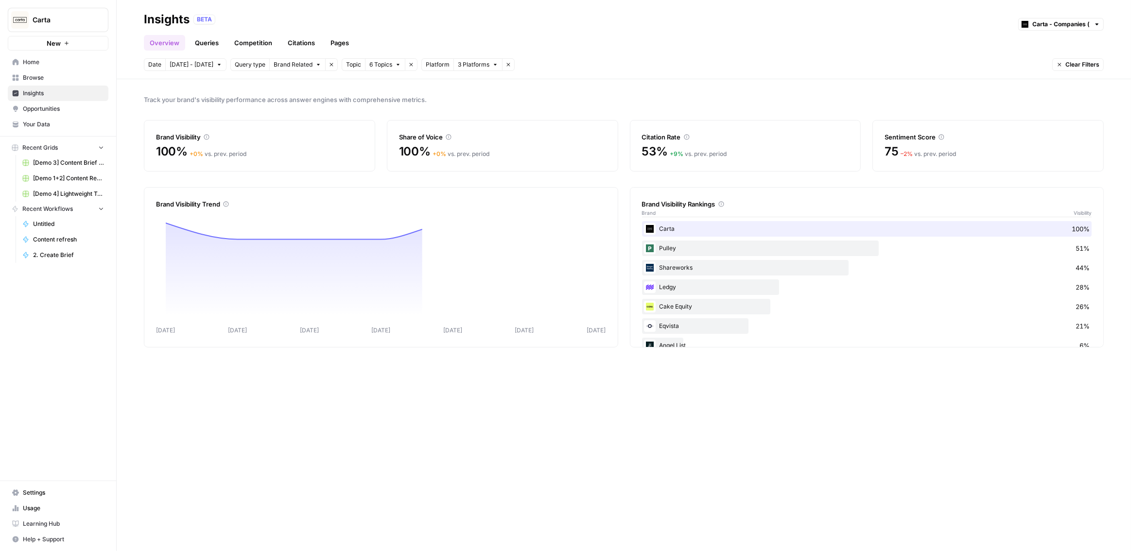
click at [288, 66] on span "Brand Related" at bounding box center [293, 64] width 39 height 9
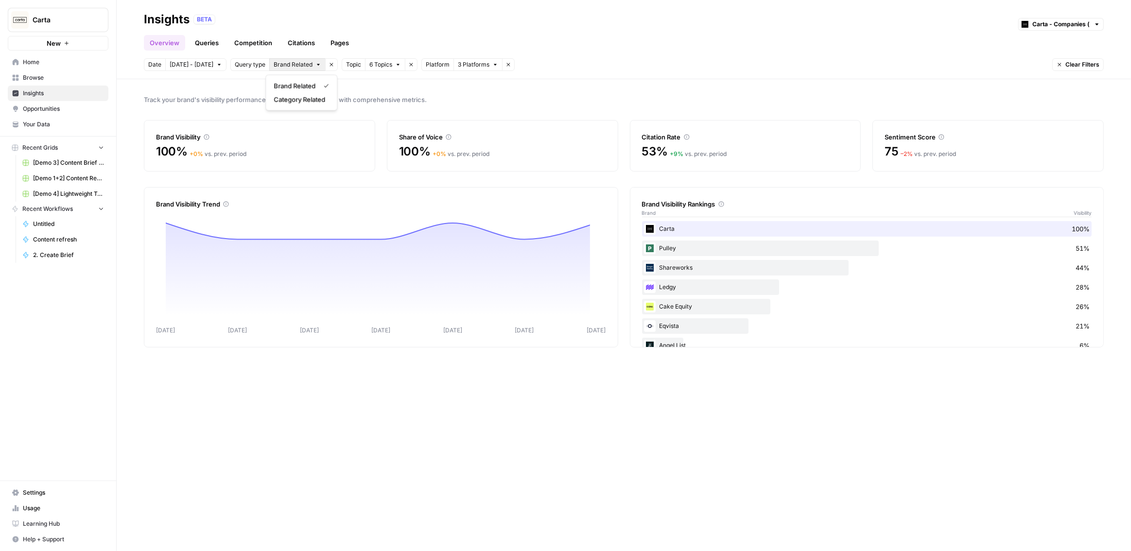
click at [197, 66] on span "[DATE] - [DATE]" at bounding box center [192, 64] width 44 height 9
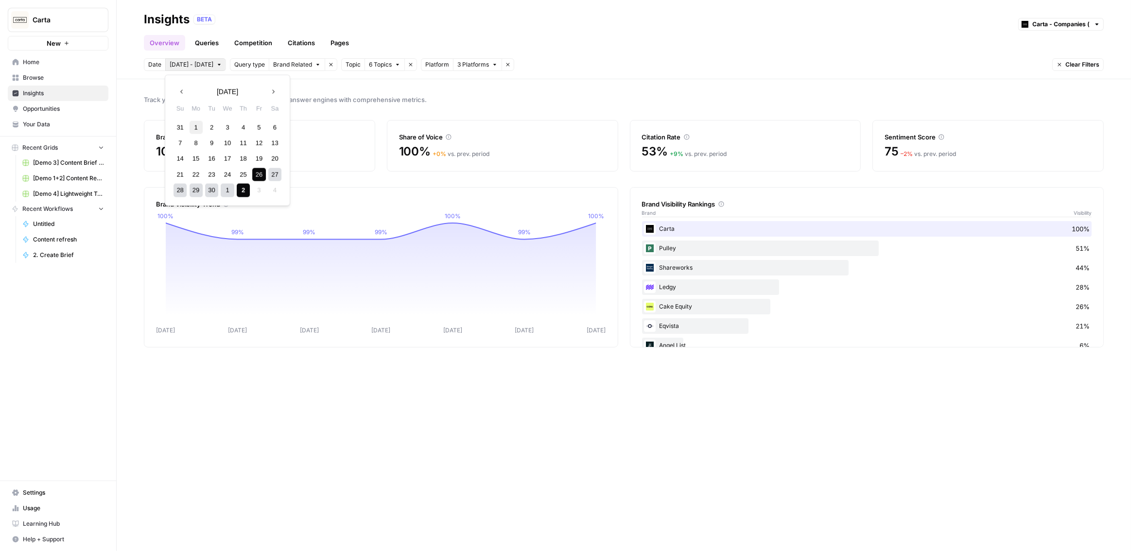
click at [191, 129] on div "1" at bounding box center [196, 127] width 13 height 13
click at [274, 189] on div "4" at bounding box center [274, 190] width 13 height 13
click at [263, 176] on div "26" at bounding box center [258, 174] width 13 height 13
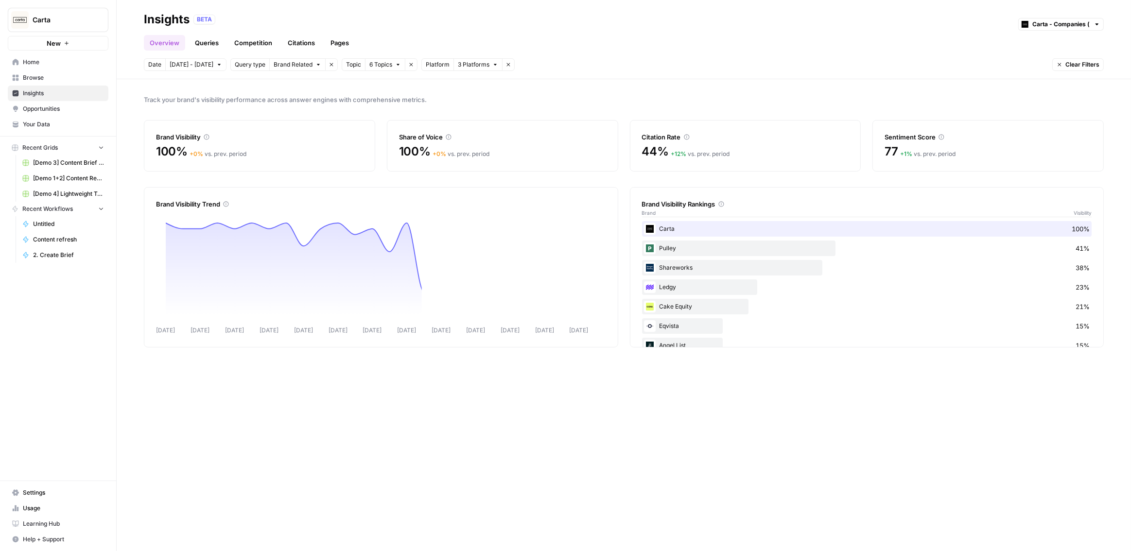
click at [561, 37] on div "Overview Queries Competition Citations Pages" at bounding box center [624, 38] width 960 height 23
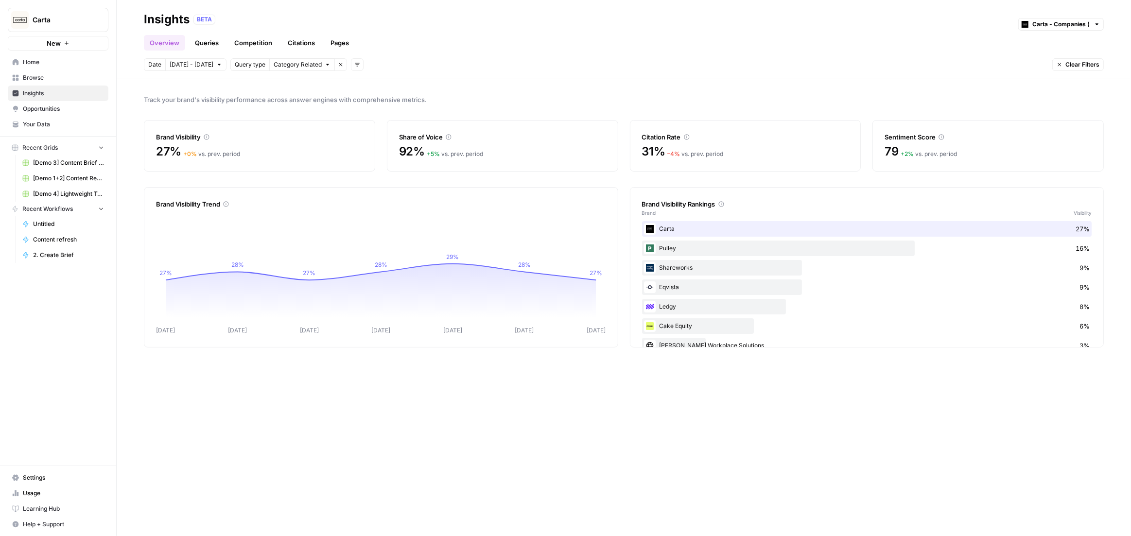
click at [209, 40] on link "Queries" at bounding box center [206, 43] width 35 height 16
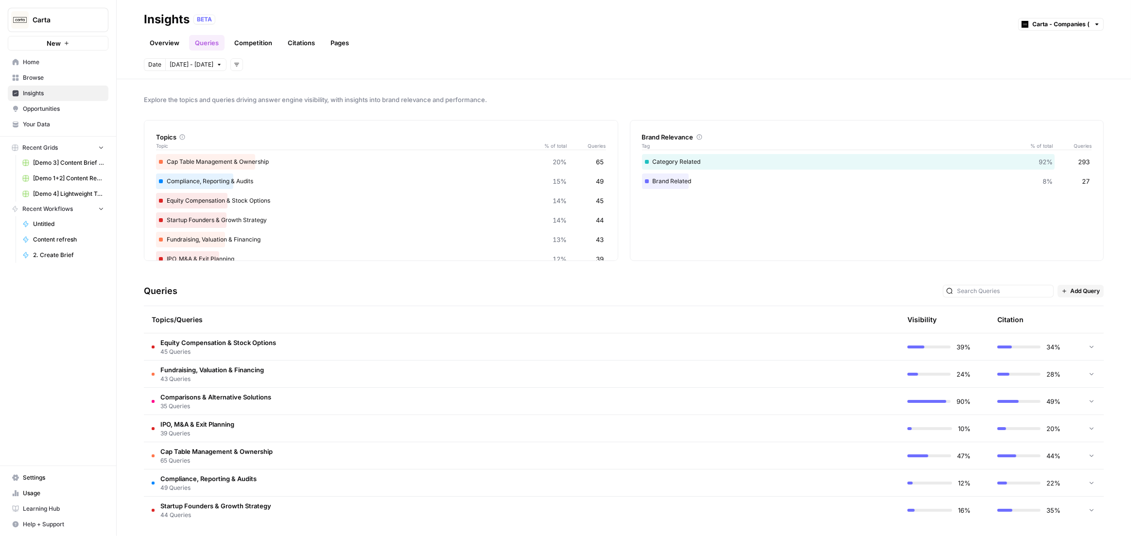
click at [544, 348] on td "Equity Compensation & Stock Options 45 Queries" at bounding box center [476, 347] width 664 height 27
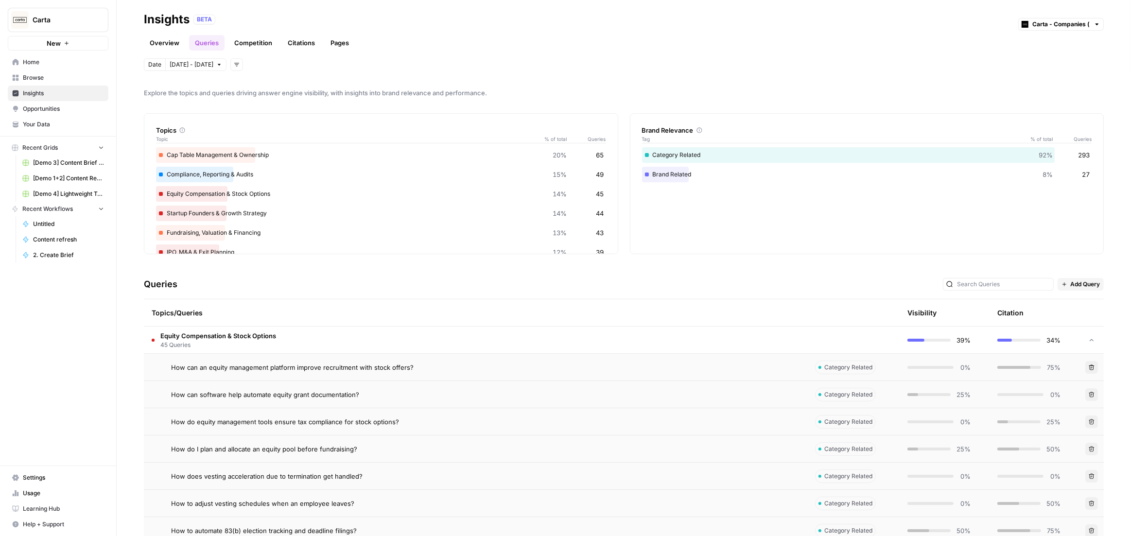
scroll to position [15, 0]
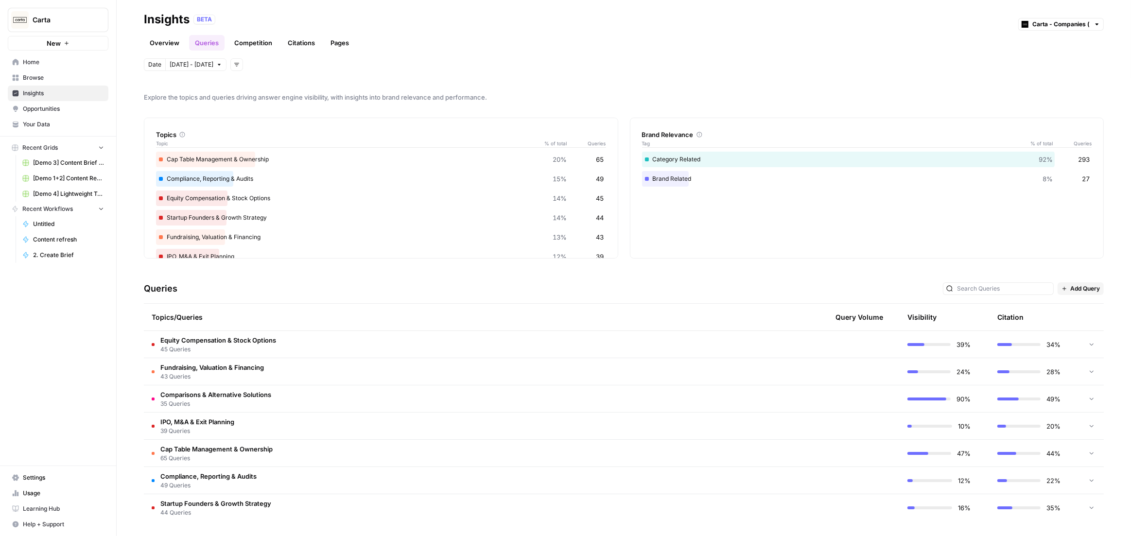
scroll to position [2, 0]
click at [63, 112] on span "Opportunities" at bounding box center [63, 109] width 81 height 9
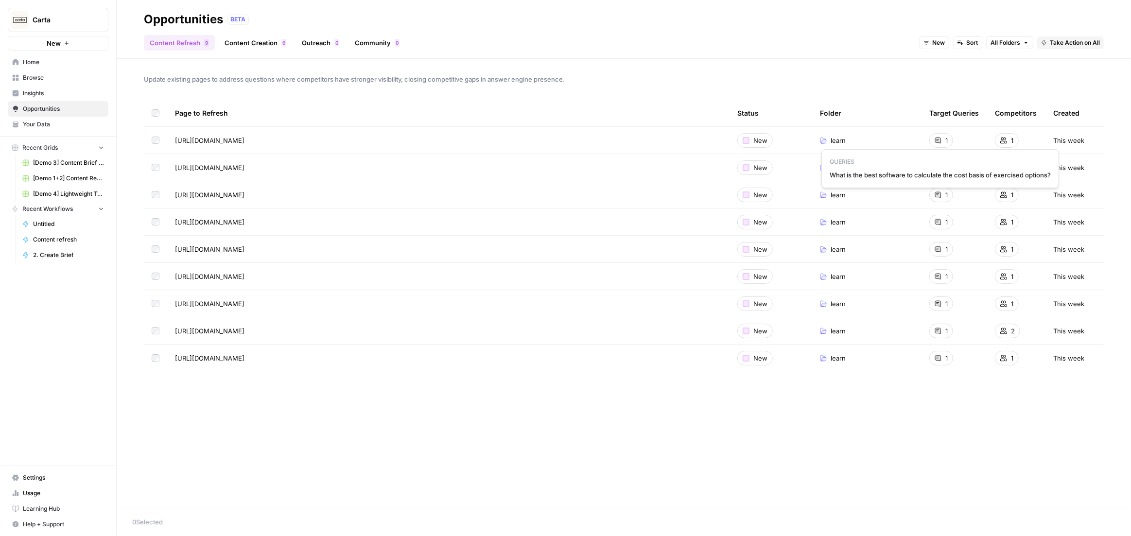
click at [1009, 43] on span "All Folders" at bounding box center [1006, 42] width 30 height 9
click at [1011, 88] on span "learn" at bounding box center [1035, 92] width 61 height 10
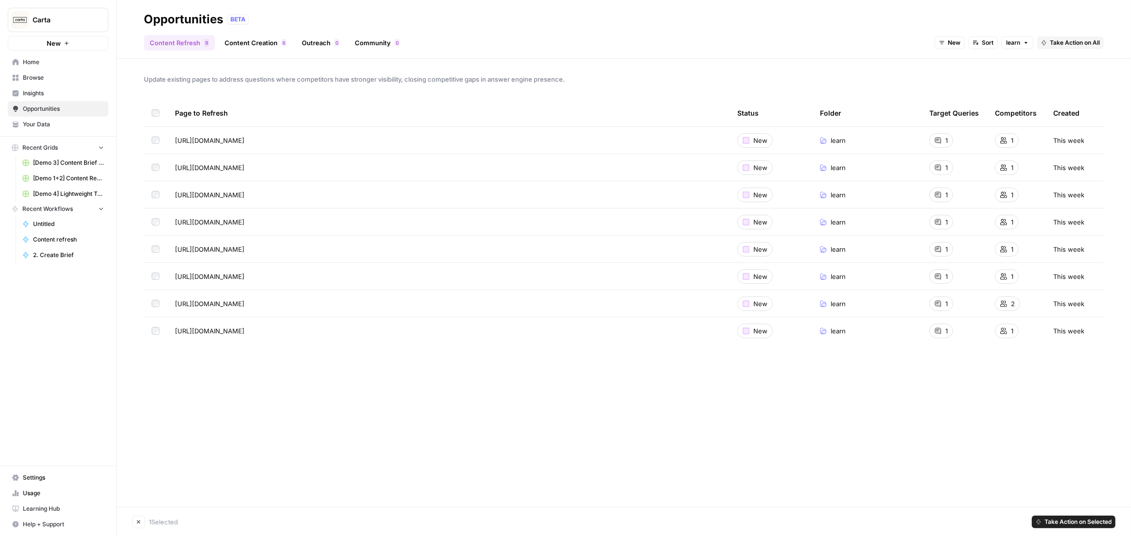
click at [155, 173] on td at bounding box center [155, 167] width 23 height 27
click at [234, 45] on link "Content Creation 6" at bounding box center [255, 43] width 73 height 16
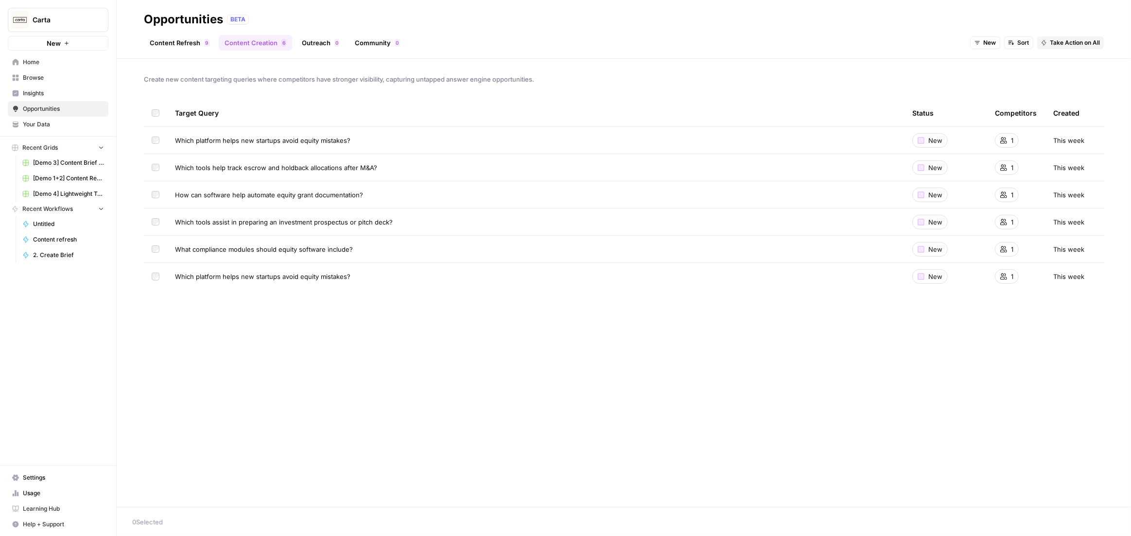
click at [320, 36] on link "Outreach 0" at bounding box center [320, 43] width 49 height 16
